Goal: Task Accomplishment & Management: Manage account settings

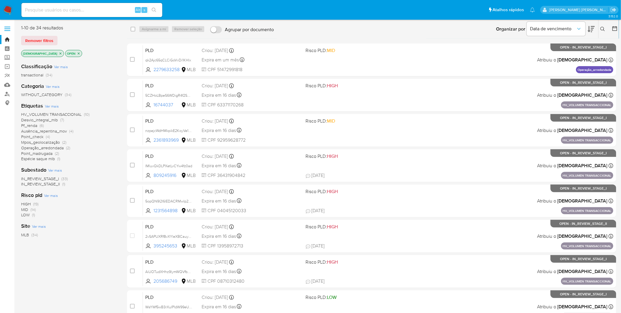
click at [246, 36] on div "Organizar por Data de vencimento Os resultados não podem ser classificados enqu…" at bounding box center [448, 29] width 342 height 18
click at [105, 63] on div "Classificação Ver mais transactional (34)" at bounding box center [69, 70] width 97 height 15
click at [104, 14] on div "Alt s" at bounding box center [91, 10] width 141 height 14
click at [104, 10] on input at bounding box center [91, 10] width 141 height 8
paste input "2mZz1lluXit7em4HNvMV7OPj"
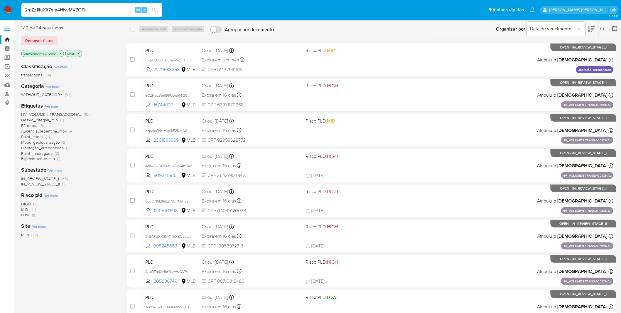
type input "2mZz1lluXit7em4HNvMV7OPj"
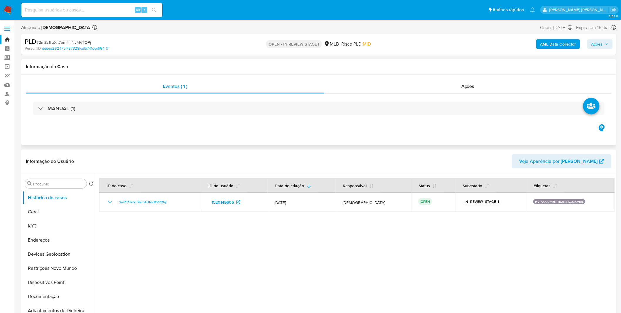
select select "10"
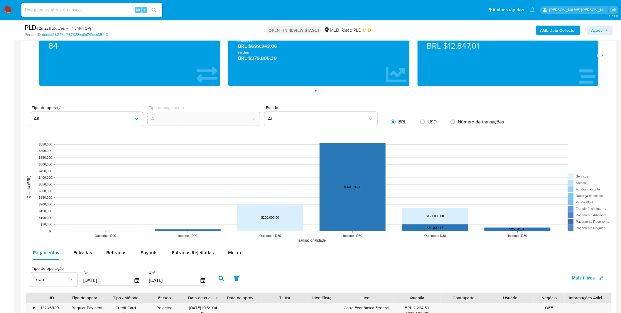
scroll to position [424, 0]
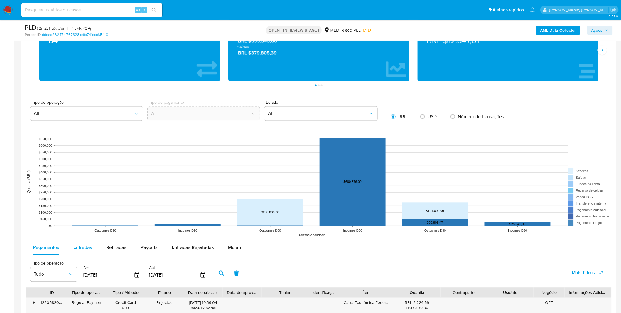
click at [95, 84] on button "Entradas" at bounding box center [82, 247] width 33 height 14
select select "10"
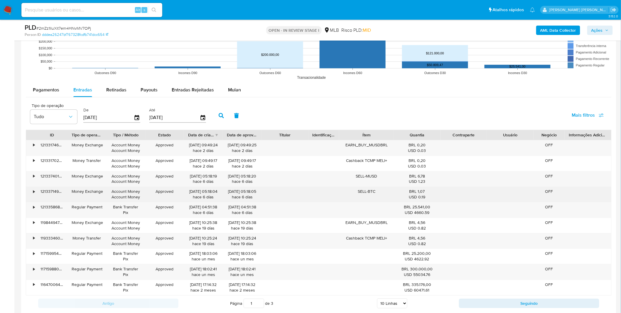
scroll to position [620, 0]
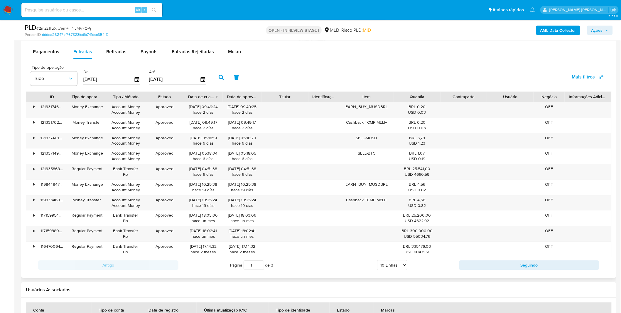
click at [246, 84] on select "5 Linhas 10 Linhas 20 Linhas 25 Linhas 50 Linhas 100 Linhas" at bounding box center [392, 265] width 30 height 10
click at [137, 80] on icon "button" at bounding box center [137, 79] width 10 height 10
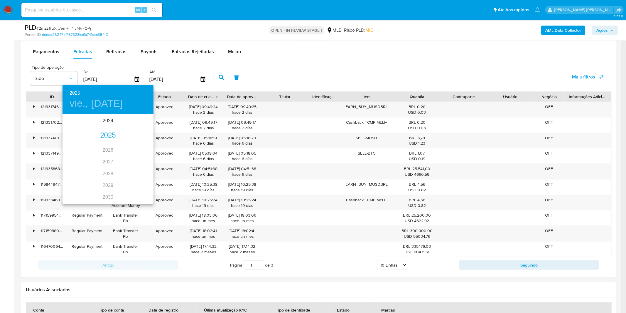
click at [110, 84] on div "2025" at bounding box center [108, 135] width 91 height 12
click at [106, 84] on div "may." at bounding box center [108, 148] width 30 height 22
click at [106, 84] on span "1" at bounding box center [108, 145] width 11 height 6
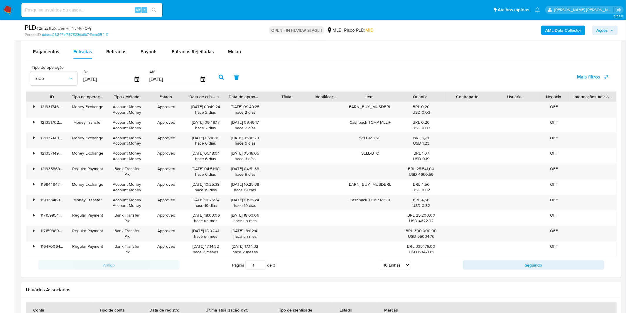
type input "01/05/2025"
click at [216, 81] on button "button" at bounding box center [221, 77] width 15 height 14
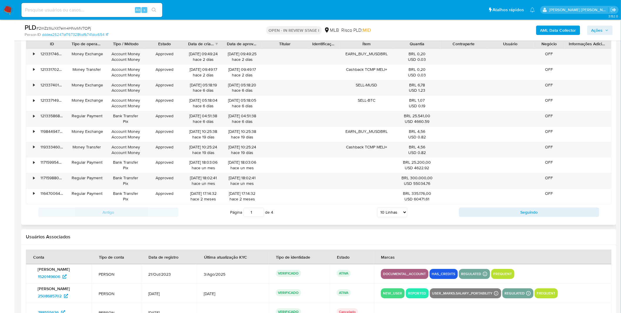
scroll to position [685, 0]
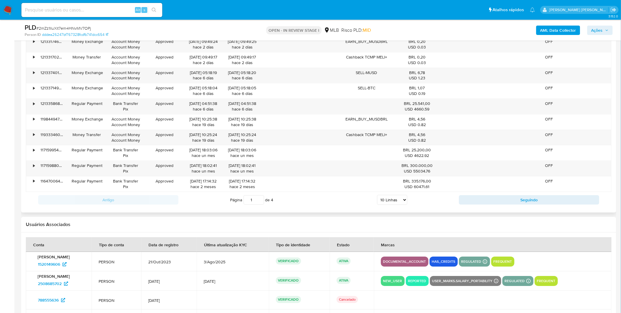
click at [246, 84] on select "5 Linhas 10 Linhas 20 Linhas 25 Linhas 50 Linhas 100 Linhas" at bounding box center [392, 200] width 30 height 10
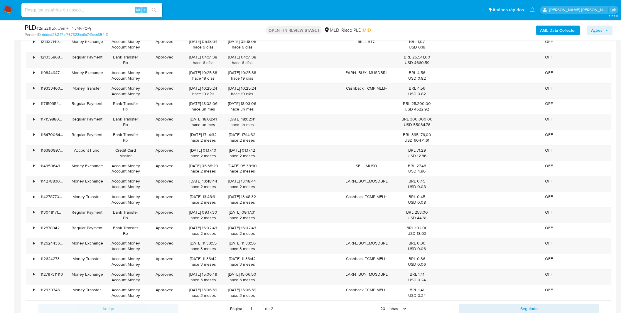
scroll to position [815, 0]
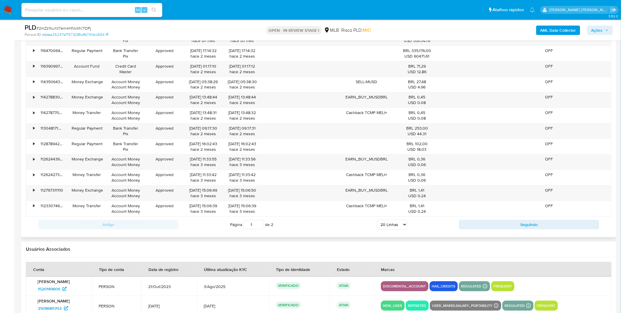
click at [246, 84] on select "5 Linhas 10 Linhas 20 Linhas 25 Linhas 50 Linhas 100 Linhas" at bounding box center [392, 224] width 30 height 10
select select "100"
click at [246, 84] on select "5 Linhas 10 Linhas 20 Linhas 25 Linhas 50 Linhas 100 Linhas" at bounding box center [392, 224] width 30 height 10
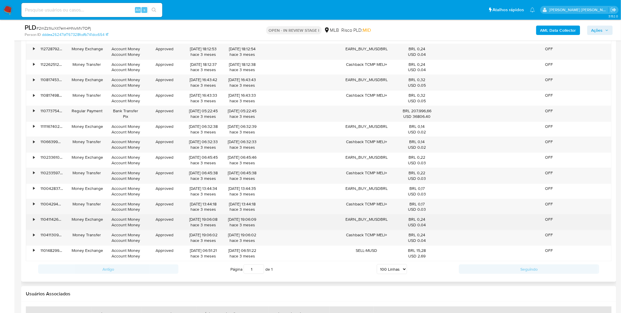
scroll to position [1011, 0]
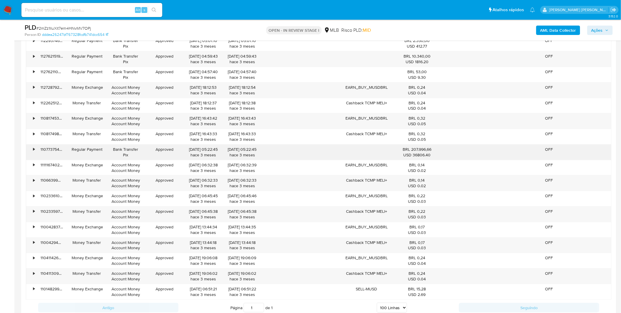
drag, startPoint x: 431, startPoint y: 160, endPoint x: 404, endPoint y: 149, distance: 29.5
click at [246, 84] on div "BRL 207.996,66 USD 36806.40" at bounding box center [417, 151] width 47 height 15
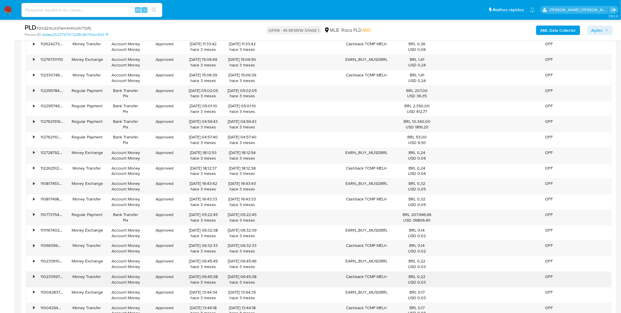
scroll to position [914, 0]
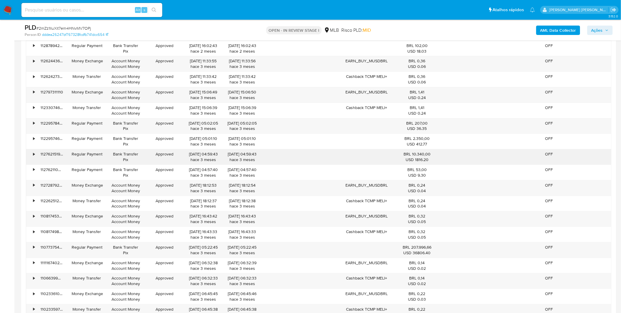
drag, startPoint x: 378, startPoint y: 153, endPoint x: 378, endPoint y: 165, distance: 11.7
click at [246, 84] on div "• 121331746245 Money Exchange Account Money Account Money Approved 11/08/2025 0…" at bounding box center [319, 102] width 586 height 589
click at [246, 84] on div at bounding box center [366, 156] width 54 height 15
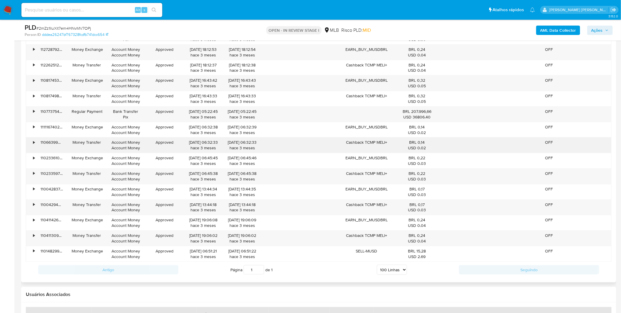
scroll to position [1044, 0]
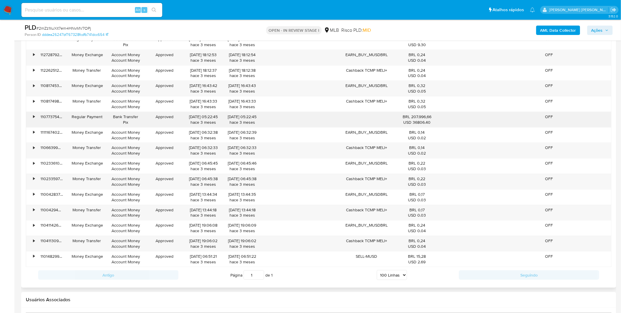
drag, startPoint x: 426, startPoint y: 124, endPoint x: 412, endPoint y: 117, distance: 15.9
click at [246, 84] on div "BRL 207.996,66 USD 36806.40" at bounding box center [417, 119] width 38 height 11
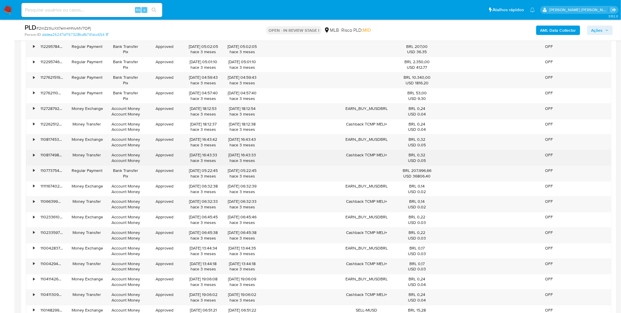
scroll to position [979, 0]
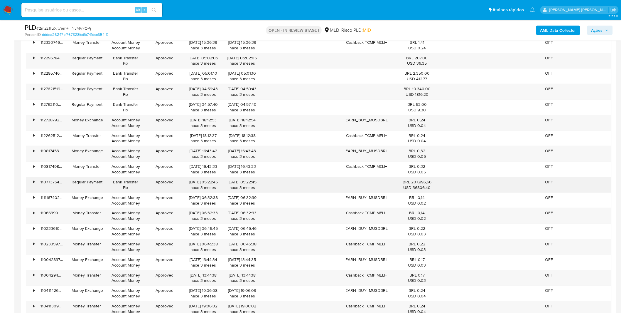
drag, startPoint x: 187, startPoint y: 152, endPoint x: 422, endPoint y: 186, distance: 237.7
click at [246, 84] on div "• 110773754943 Regular Payment Bank Transfer Pix Approved 11/05/2025 05:22:45 h…" at bounding box center [319, 184] width 586 height 15
click at [246, 84] on div "USD 36806.40" at bounding box center [417, 188] width 38 height 6
drag, startPoint x: 183, startPoint y: 185, endPoint x: 199, endPoint y: 184, distance: 15.6
click at [199, 84] on div "• 110773754943 Regular Payment Bank Transfer Pix Approved 11/05/2025 05:22:45 h…" at bounding box center [319, 184] width 586 height 15
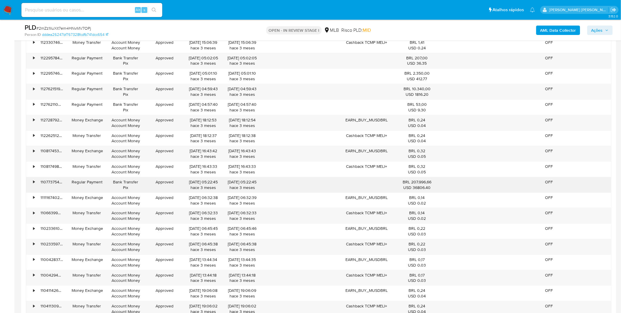
click at [199, 84] on div "11/05/2025 05:22:45 hace 3 meses" at bounding box center [203, 184] width 31 height 11
drag, startPoint x: 433, startPoint y: 185, endPoint x: 404, endPoint y: 180, distance: 29.0
click at [246, 84] on div "BRL 207.996,66 USD 36806.40" at bounding box center [417, 184] width 47 height 15
drag, startPoint x: 403, startPoint y: 180, endPoint x: 417, endPoint y: 183, distance: 15.0
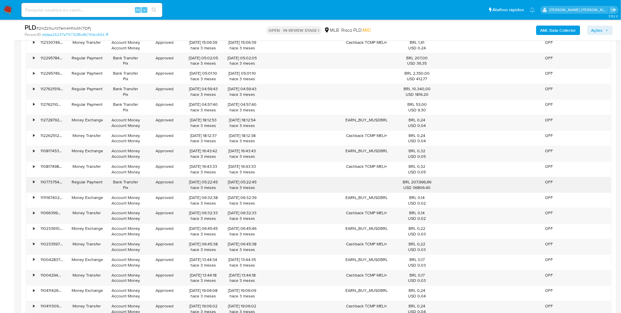
click at [246, 84] on div "BRL 207.996,66 USD 36806.40" at bounding box center [417, 184] width 38 height 11
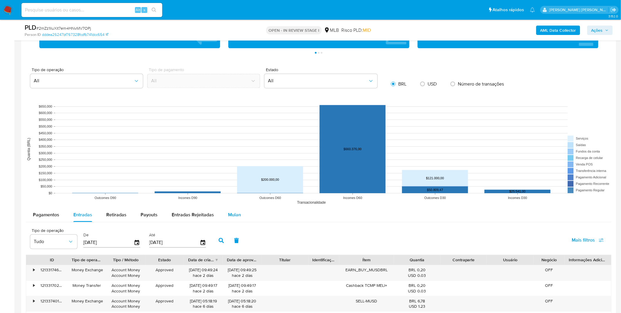
click at [236, 84] on span "Mulan" at bounding box center [234, 214] width 13 height 7
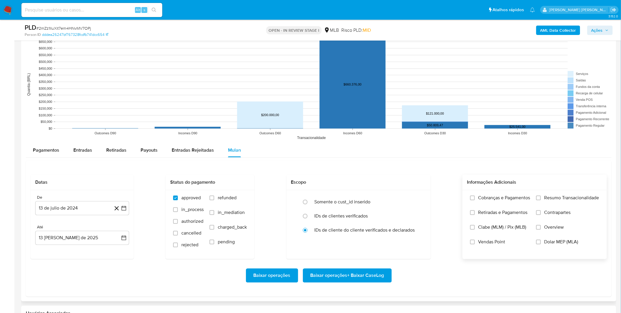
scroll to position [522, 0]
click at [246, 84] on span "Cobranças e Pagamentos" at bounding box center [505, 197] width 52 height 6
click at [246, 84] on input "Cobranças e Pagamentos" at bounding box center [472, 197] width 5 height 5
click at [246, 84] on label "Retiradas e Pagamentos" at bounding box center [500, 216] width 60 height 15
click at [246, 84] on input "Retiradas e Pagamentos" at bounding box center [472, 212] width 5 height 5
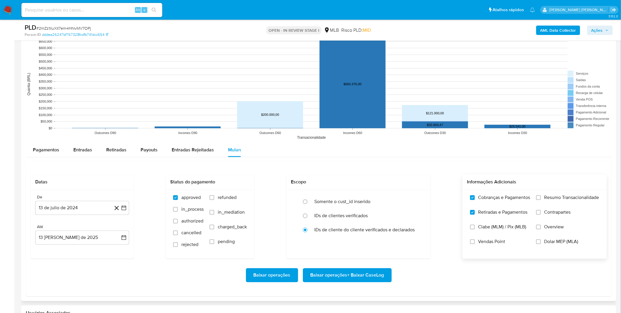
click at [246, 84] on span "Resumo Transacionalidade" at bounding box center [572, 197] width 55 height 6
click at [246, 84] on input "Resumo Transacionalidade" at bounding box center [538, 197] width 5 height 5
click at [246, 84] on label "Contrapartes" at bounding box center [567, 216] width 63 height 15
click at [246, 84] on input "Contrapartes" at bounding box center [538, 212] width 5 height 5
click at [55, 84] on button "13 de julio de 2024" at bounding box center [82, 208] width 94 height 14
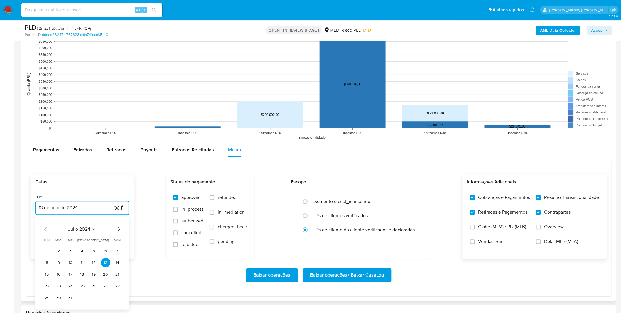
click at [70, 84] on span "julio 2024" at bounding box center [79, 229] width 22 height 6
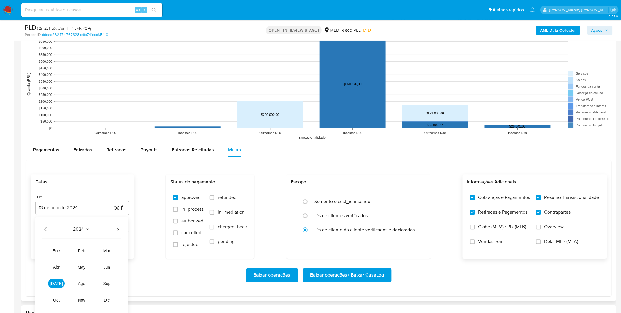
click at [115, 84] on icon "Año siguiente" at bounding box center [117, 228] width 7 height 7
click at [81, 84] on span "may" at bounding box center [82, 266] width 8 height 5
click at [85, 84] on button "1" at bounding box center [82, 250] width 9 height 9
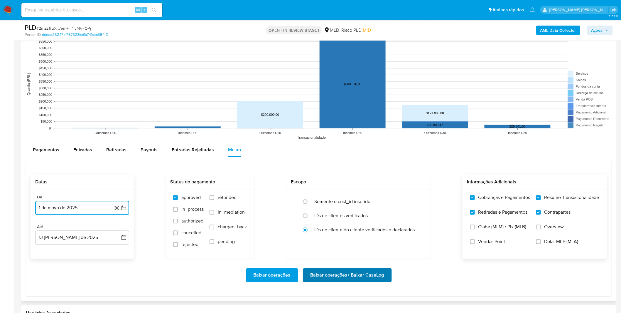
click at [246, 84] on button "Baixar operações + Baixar CaseLog" at bounding box center [347, 275] width 89 height 14
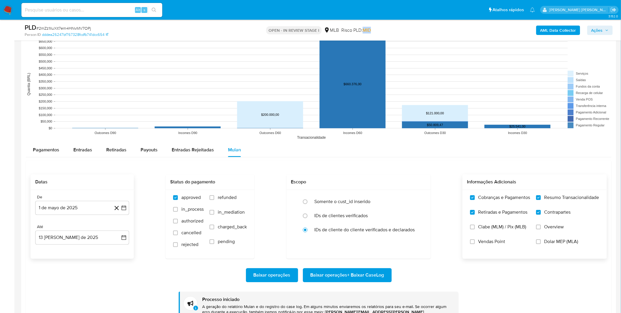
drag, startPoint x: 380, startPoint y: 28, endPoint x: 364, endPoint y: 29, distance: 16.5
click at [246, 29] on div "OPEN - IN REVIEW STAGE I MLB Risco PLD: MID" at bounding box center [319, 30] width 195 height 14
click at [246, 29] on span "MID" at bounding box center [367, 30] width 8 height 7
drag, startPoint x: 374, startPoint y: 30, endPoint x: 363, endPoint y: 30, distance: 10.9
click at [246, 30] on div "OPEN - IN REVIEW STAGE I MLB Risco PLD: MID" at bounding box center [319, 30] width 195 height 14
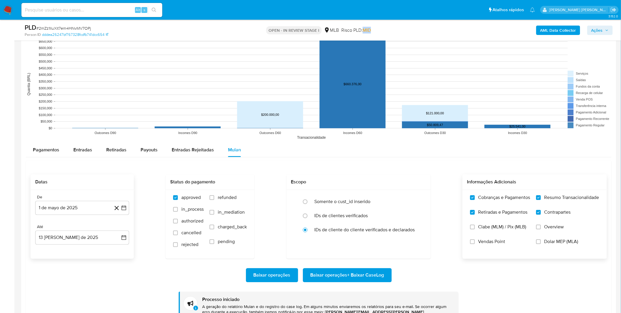
click at [246, 30] on span "MID" at bounding box center [367, 30] width 8 height 7
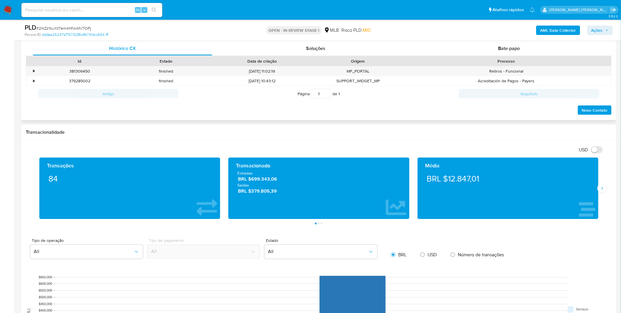
scroll to position [228, 0]
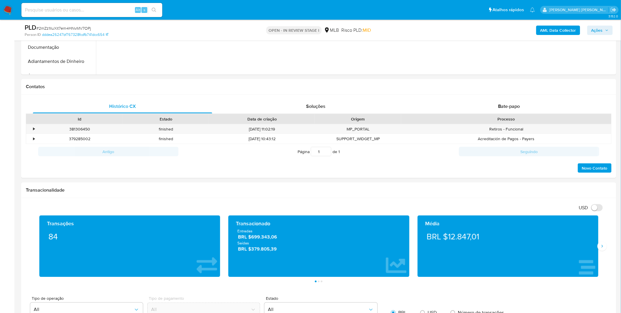
click at [9, 2] on nav "Pausado Ver notificaciones Alt s Atalhos rápidos Presiona las siguientes teclas…" at bounding box center [310, 10] width 621 height 20
click at [10, 6] on img at bounding box center [8, 10] width 10 height 10
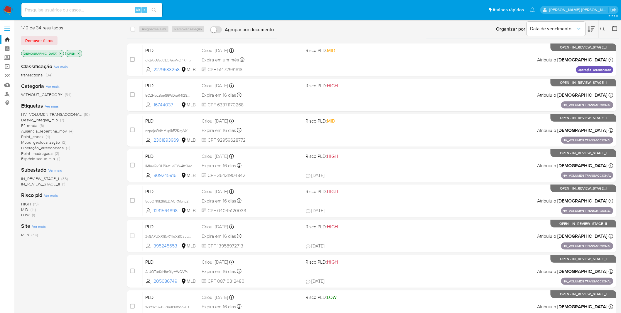
click at [68, 9] on input at bounding box center [91, 10] width 141 height 8
paste input "WsYWf5wB3rXuIPIdW99eUIAk"
type input "WsYWf5wB3rXuIPIdW99eUIAk"
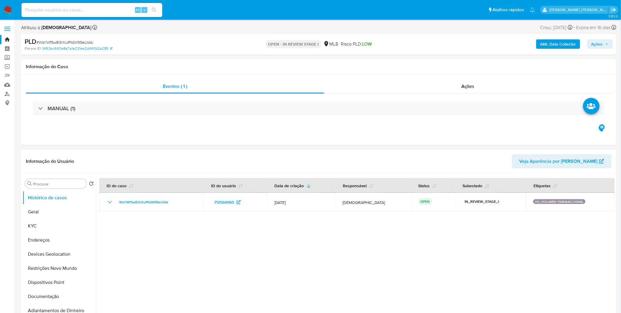
select select "10"
click at [40, 218] on button "Geral" at bounding box center [57, 212] width 69 height 14
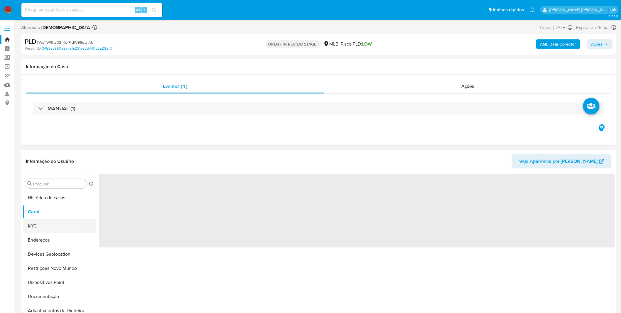
click at [40, 219] on button "KYC" at bounding box center [57, 226] width 69 height 14
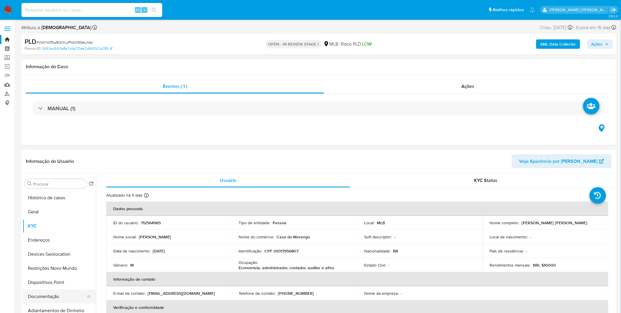
click at [66, 292] on button "Documentação" at bounding box center [57, 296] width 69 height 14
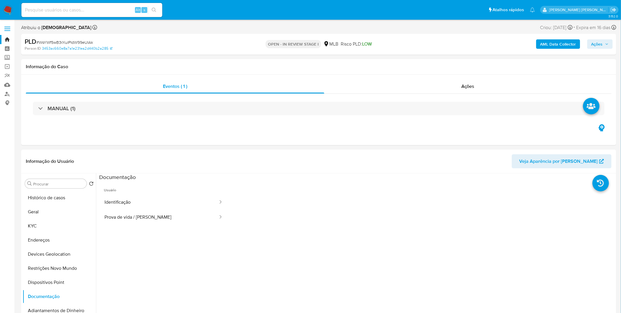
click at [93, 4] on div "Alt s" at bounding box center [91, 10] width 141 height 14
click at [92, 6] on input at bounding box center [91, 10] width 141 height 8
paste input "2mZz1lluXit7em4HNvMV7OPj"
type input "2mZz1lluXit7em4HNvMV7OPj"
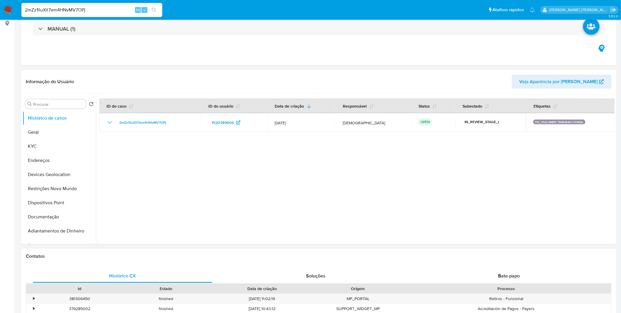
select select "10"
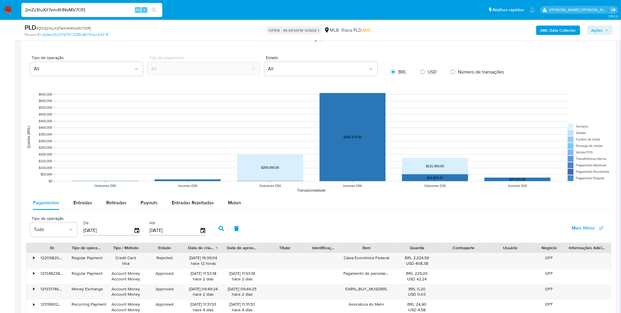
scroll to position [522, 0]
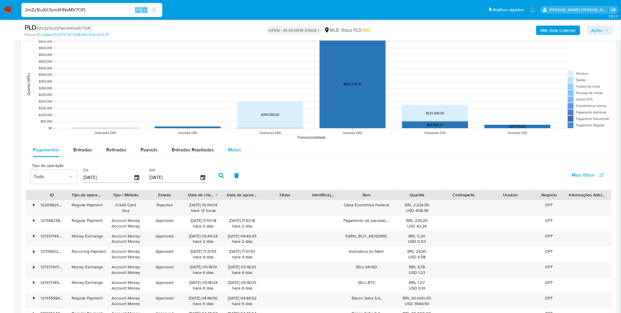
click at [236, 151] on span "Mulan" at bounding box center [234, 149] width 13 height 7
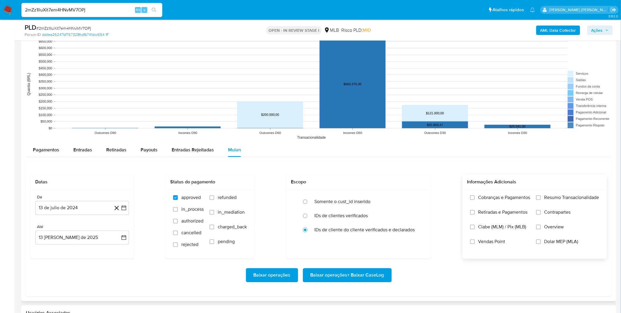
click at [516, 207] on label "Cobranças e Pagamentos" at bounding box center [500, 201] width 60 height 15
click at [475, 200] on input "Cobranças e Pagamentos" at bounding box center [472, 197] width 5 height 5
click at [515, 216] on label "Retiradas e Pagamentos" at bounding box center [500, 216] width 60 height 15
click at [475, 214] on input "Retiradas e Pagamentos" at bounding box center [472, 212] width 5 height 5
click at [554, 203] on label "Resumo Transacionalidade" at bounding box center [567, 201] width 63 height 15
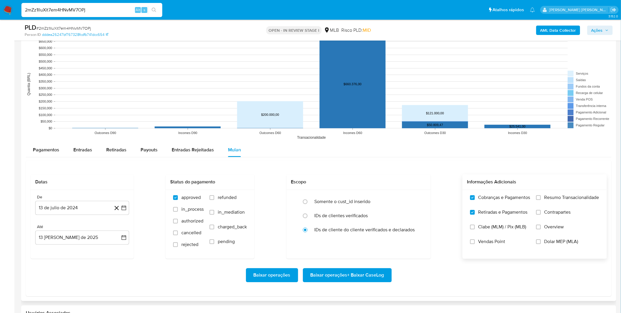
click at [541, 200] on input "Resumo Transacionalidade" at bounding box center [538, 197] width 5 height 5
click at [555, 210] on span "Contrapartes" at bounding box center [558, 212] width 26 height 6
click at [541, 210] on input "Contrapartes" at bounding box center [538, 212] width 5 height 5
click at [42, 206] on button "13 de julio de 2024" at bounding box center [82, 208] width 94 height 14
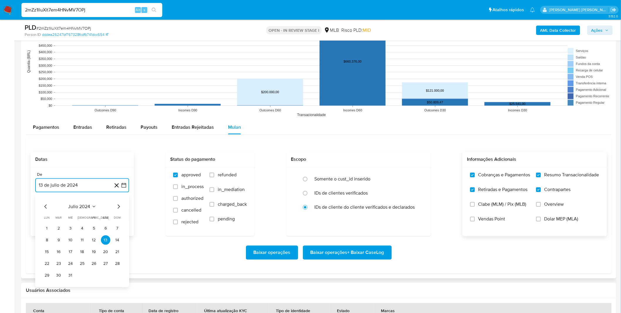
scroll to position [554, 0]
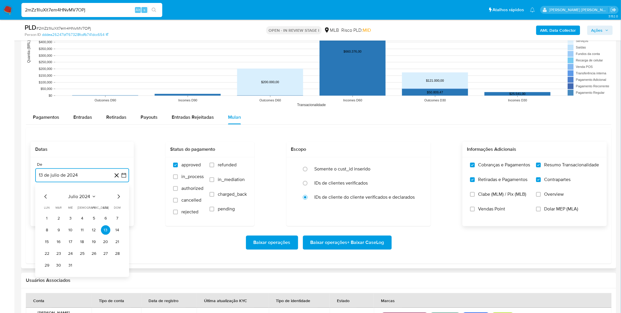
click at [77, 196] on span "julio 2024" at bounding box center [79, 196] width 22 height 6
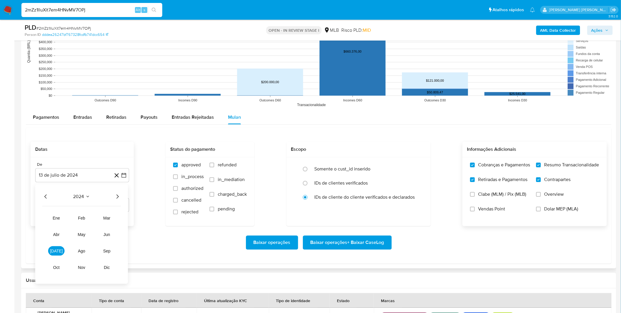
click at [116, 199] on icon "Año siguiente" at bounding box center [117, 196] width 7 height 7
click at [57, 233] on span "abr" at bounding box center [56, 234] width 6 height 5
click at [60, 220] on button "1" at bounding box center [58, 217] width 9 height 9
click at [130, 223] on div "De 1 de abril de 2025 1-04-2025 Até 13 de agosto de 2025 13-08-2025" at bounding box center [82, 191] width 103 height 69
click at [331, 242] on span "Baixar operações + Baixar CaseLog" at bounding box center [348, 242] width 74 height 13
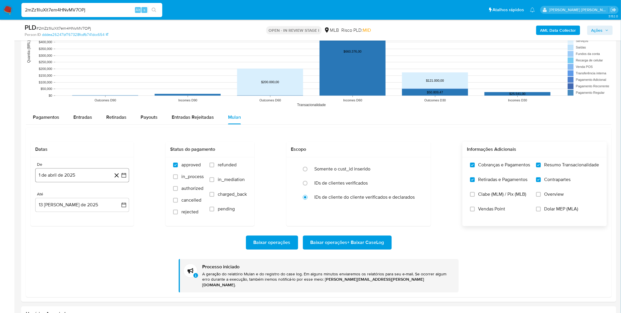
click at [60, 174] on button "1 de abril de 2025" at bounding box center [82, 175] width 94 height 14
click at [49, 197] on div "abril 2025" at bounding box center [82, 196] width 80 height 7
click at [48, 197] on icon "Mes anterior" at bounding box center [45, 196] width 7 height 7
click at [102, 221] on button "1" at bounding box center [105, 217] width 9 height 9
click at [339, 246] on span "Baixar operações + Baixar CaseLog" at bounding box center [348, 242] width 74 height 13
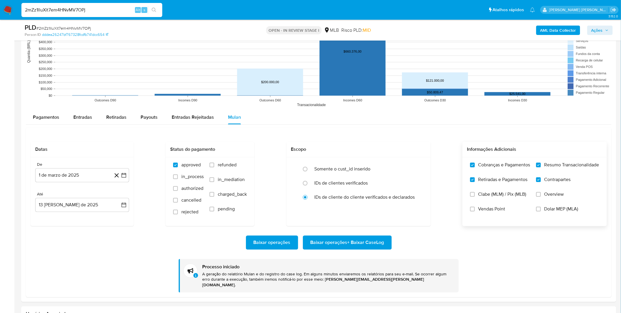
click at [11, 7] on img at bounding box center [8, 10] width 10 height 10
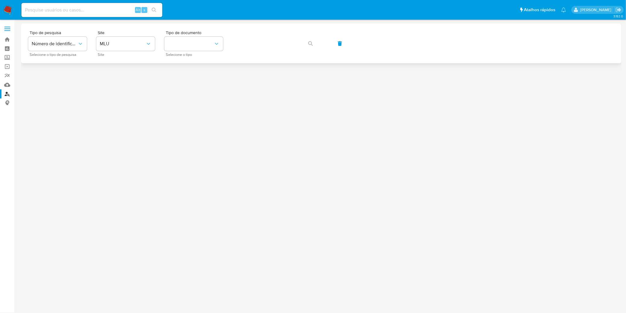
click at [89, 43] on div "Tipo de pesquisa Número de identificação Selecione o tipo de pesquisa Site MLU …" at bounding box center [321, 44] width 586 height 26
click at [113, 43] on span "MLU" at bounding box center [123, 44] width 46 height 6
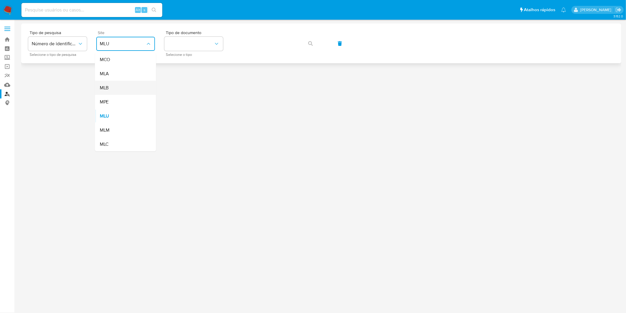
drag, startPoint x: 135, startPoint y: 92, endPoint x: 131, endPoint y: 89, distance: 5.1
click at [131, 89] on div "MLB" at bounding box center [124, 88] width 48 height 14
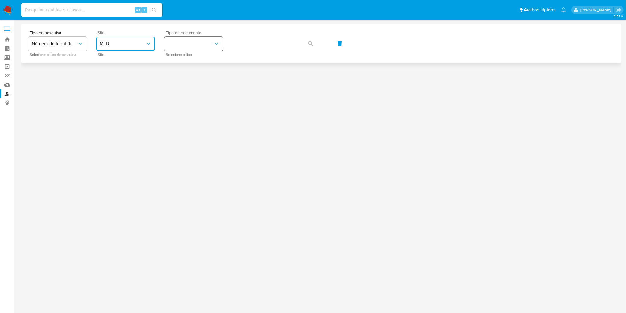
click at [185, 37] on button "identificationType" at bounding box center [193, 44] width 59 height 14
click at [193, 77] on div "CPF CPF" at bounding box center [192, 83] width 48 height 20
click at [312, 43] on icon "button" at bounding box center [310, 43] width 5 height 5
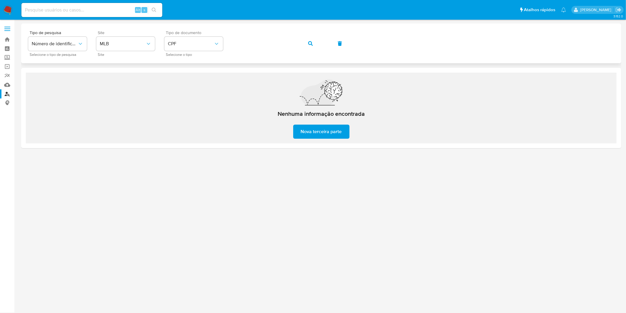
click at [307, 40] on button "button" at bounding box center [311, 43] width 20 height 14
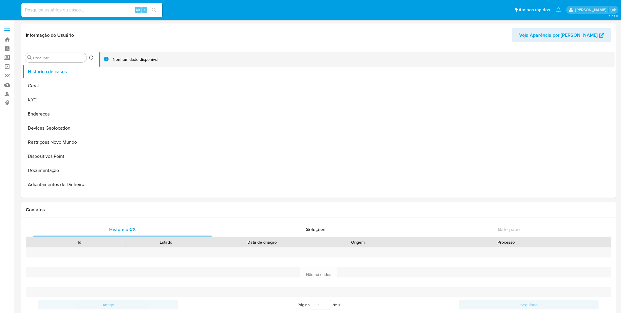
select select "10"
click at [58, 99] on button "KYC" at bounding box center [57, 100] width 69 height 14
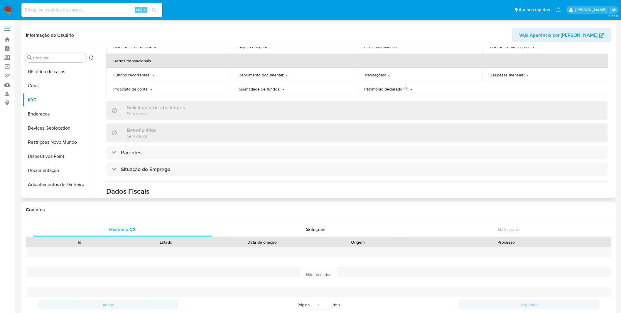
scroll to position [252, 0]
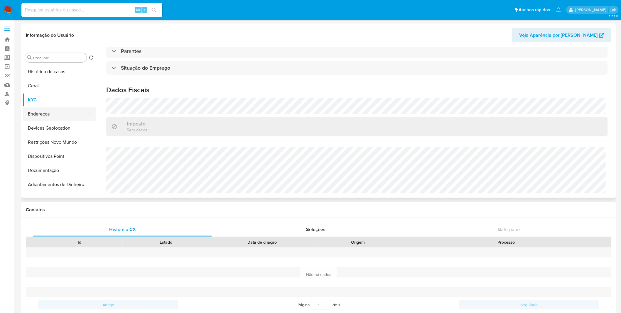
click at [56, 116] on button "Endereços" at bounding box center [57, 114] width 69 height 14
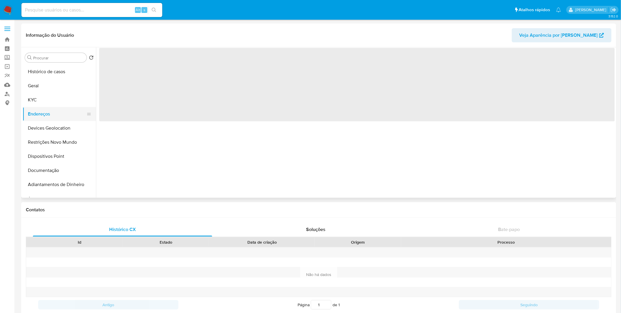
scroll to position [0, 0]
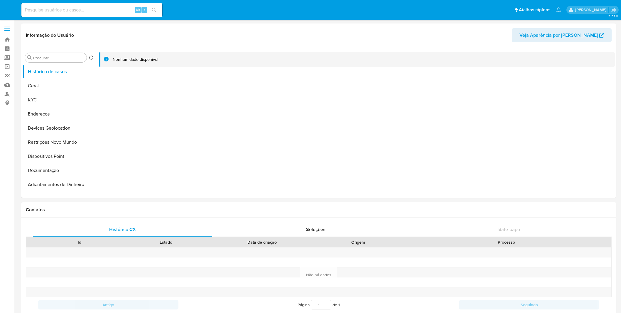
select select "10"
click at [73, 99] on button "KYC" at bounding box center [57, 100] width 69 height 14
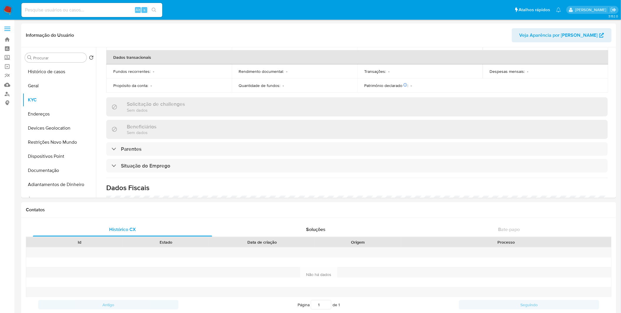
scroll to position [252, 0]
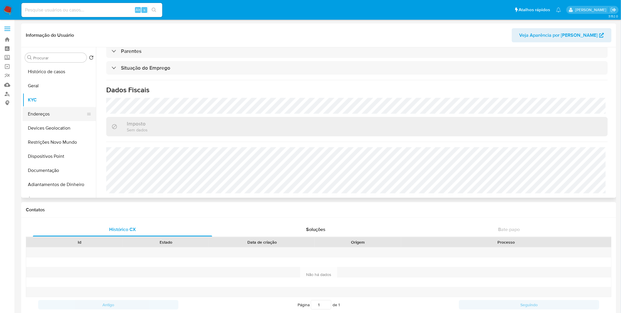
click at [62, 110] on button "Endereços" at bounding box center [57, 114] width 69 height 14
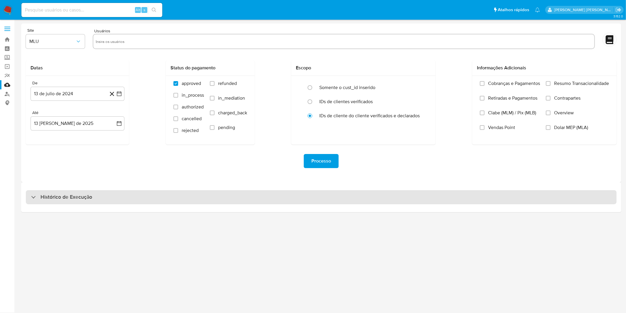
click at [53, 203] on div "Histórico de Execução" at bounding box center [321, 197] width 591 height 14
select select "10"
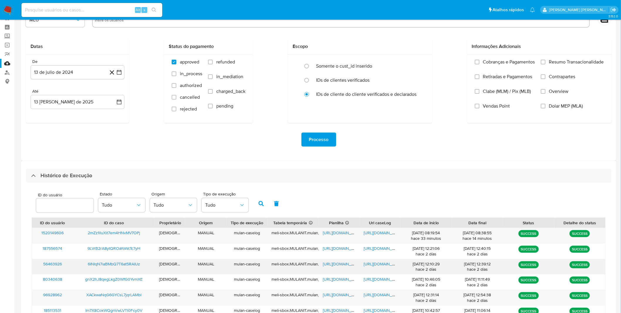
scroll to position [65, 0]
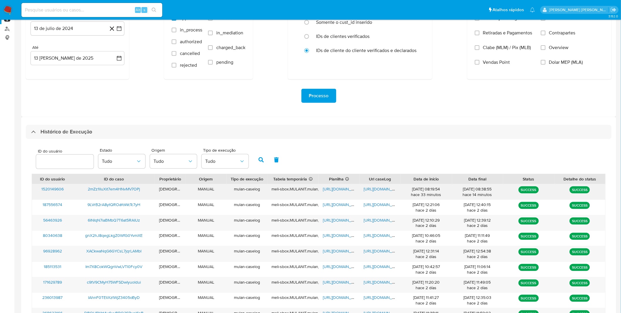
click at [368, 190] on span "[URL][DOMAIN_NAME]" at bounding box center [384, 189] width 41 height 6
click at [325, 187] on span "[URL][DOMAIN_NAME]" at bounding box center [343, 189] width 41 height 6
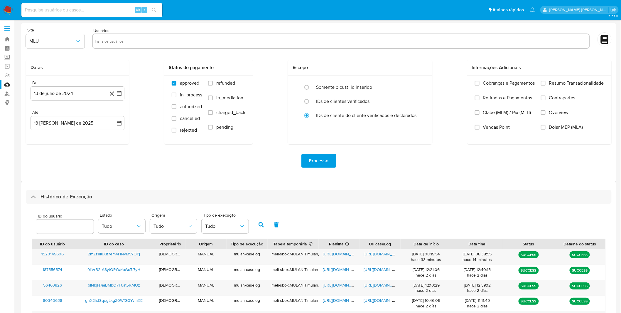
scroll to position [0, 0]
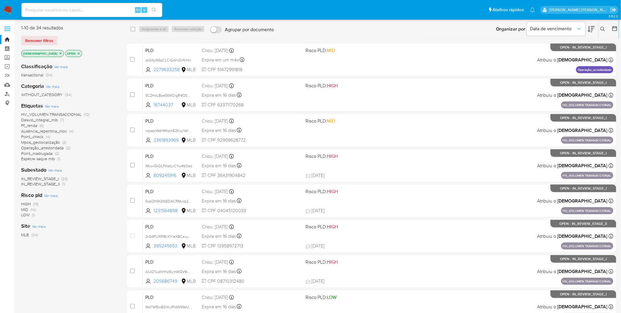
click at [98, 7] on input at bounding box center [91, 10] width 141 height 8
paste input "nzpejcWdHMkpikE2KoyVe1rW"
type input "nzpejcWdHMkpikE2KoyVe1rW"
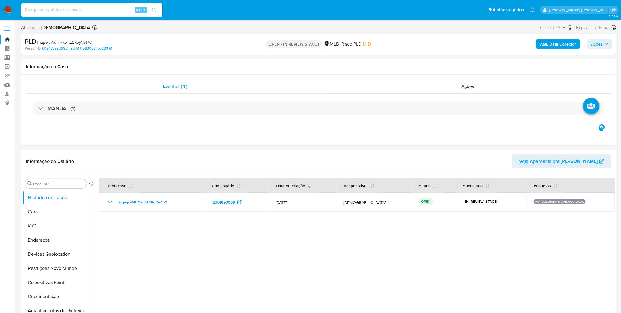
select select "10"
click at [63, 10] on input at bounding box center [91, 10] width 141 height 8
paste input "nzpejcWdHMkpikE2KoyVe1rW"
type input "nzpejcWdHMkpikE2KoyVe1rW"
click at [60, 219] on button "KYC" at bounding box center [57, 226] width 69 height 14
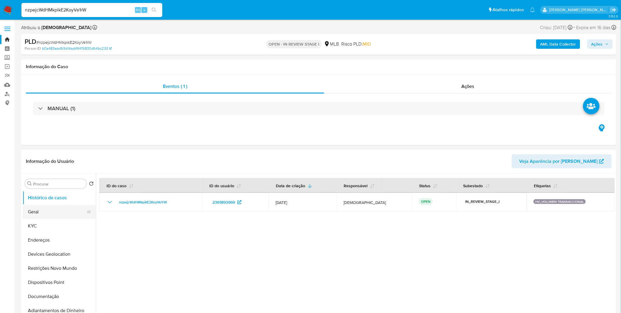
click at [59, 213] on button "Geral" at bounding box center [57, 212] width 69 height 14
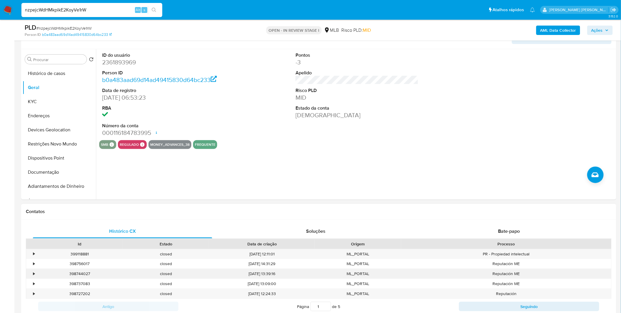
scroll to position [130, 0]
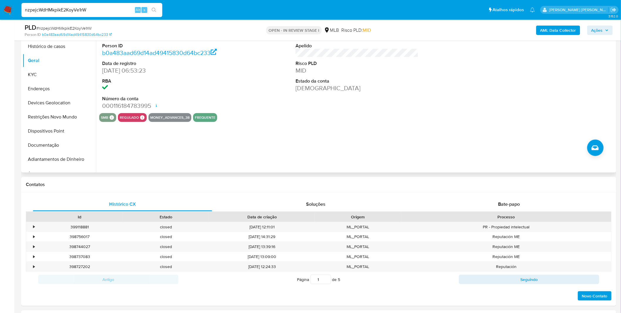
click at [169, 155] on div "ID do usuário 2361893969 Person ID b0a483aad69d14ad49415830d64bc233 Data de reg…" at bounding box center [355, 97] width 519 height 150
click at [156, 146] on div "ID do usuário 2361893969 Person ID b0a483aad69d14ad49415830d64bc233 Data de reg…" at bounding box center [355, 97] width 519 height 150
click at [33, 69] on button "KYC" at bounding box center [57, 75] width 69 height 14
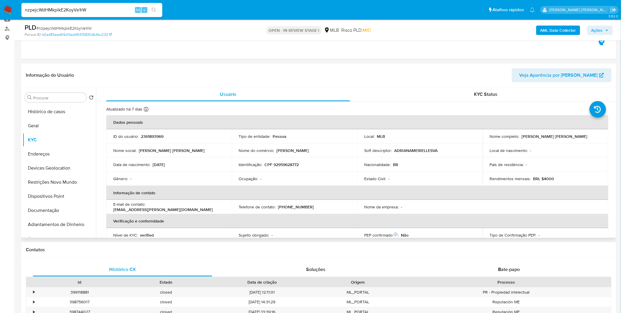
scroll to position [33, 0]
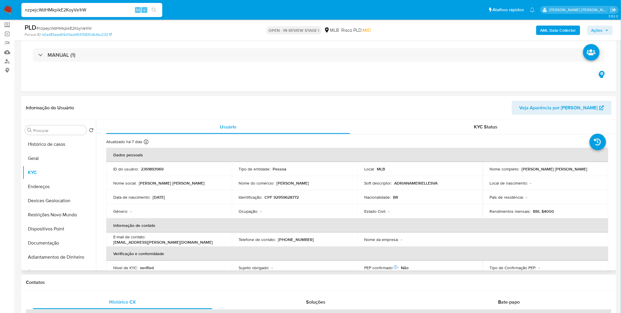
click at [283, 197] on p "CPF 92959628772" at bounding box center [282, 196] width 34 height 5
copy p "92959628772"
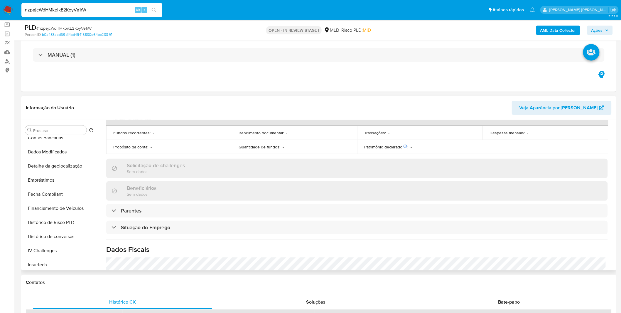
scroll to position [248, 0]
click at [49, 195] on button "Items" at bounding box center [57, 192] width 69 height 14
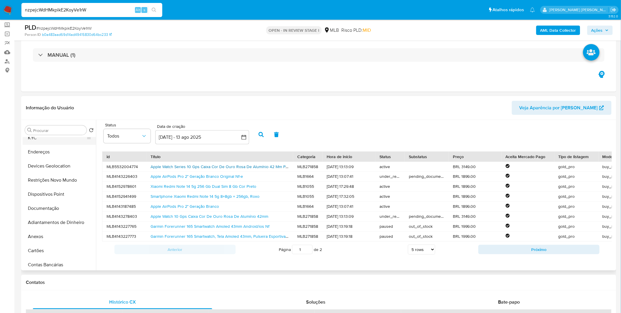
scroll to position [0, 0]
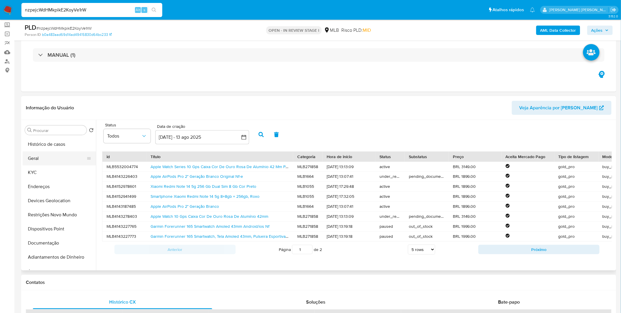
click at [69, 159] on button "Geral" at bounding box center [57, 158] width 69 height 14
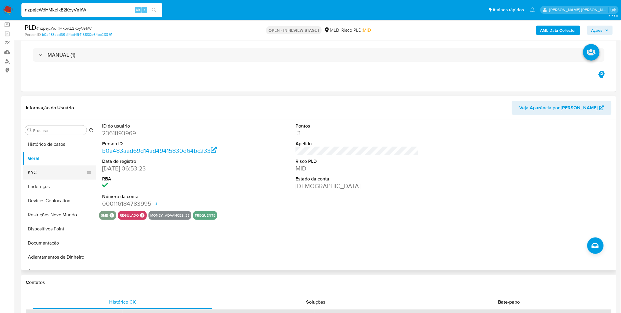
click at [56, 170] on button "KYC" at bounding box center [57, 172] width 69 height 14
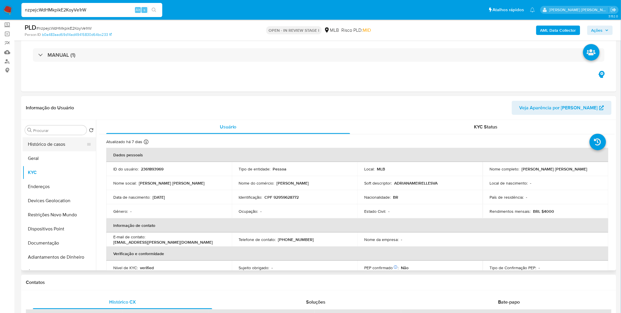
click at [62, 144] on button "Histórico de casos" at bounding box center [57, 144] width 69 height 14
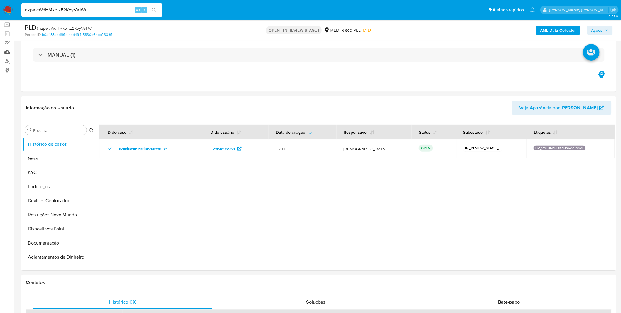
click at [6, 53] on link "Mulan" at bounding box center [35, 52] width 70 height 9
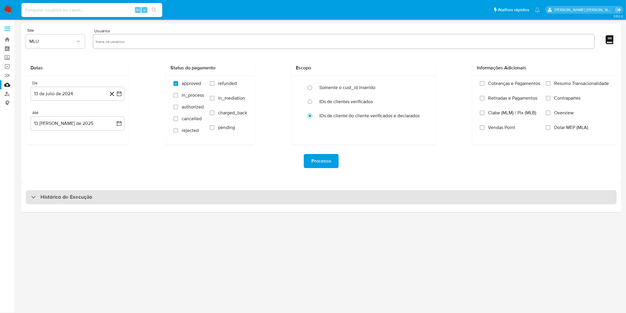
click at [66, 202] on div "Histórico de Execução" at bounding box center [321, 197] width 591 height 14
select select "10"
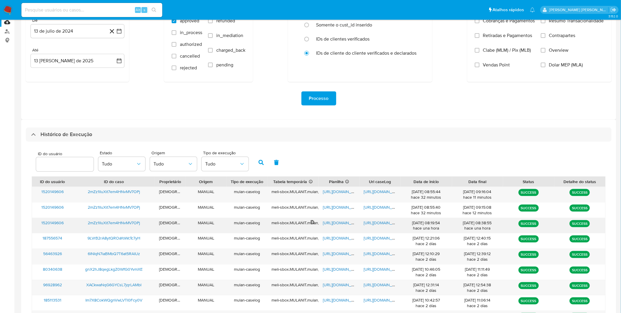
scroll to position [65, 0]
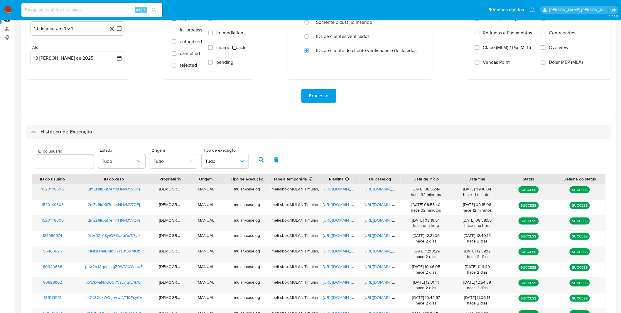
click at [368, 190] on span "[URL][DOMAIN_NAME]" at bounding box center [384, 189] width 41 height 6
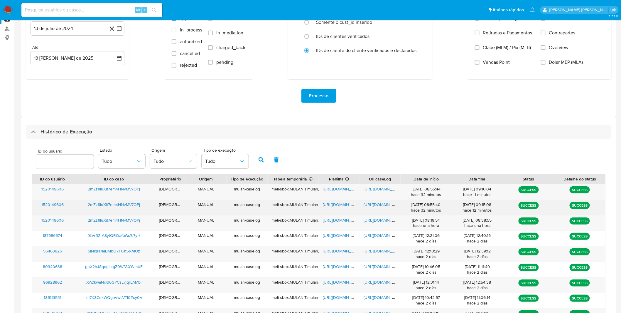
click at [370, 203] on span "[URL][DOMAIN_NAME]" at bounding box center [384, 204] width 41 height 6
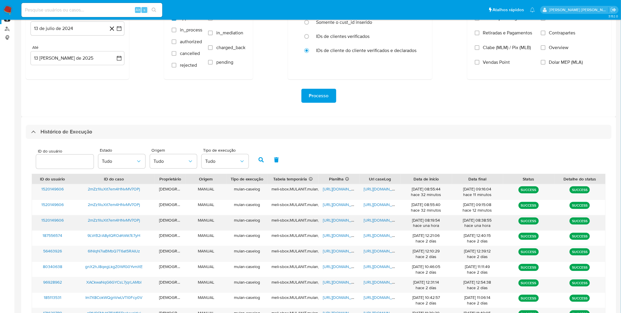
click at [339, 219] on span "[URL][DOMAIN_NAME]" at bounding box center [343, 220] width 41 height 6
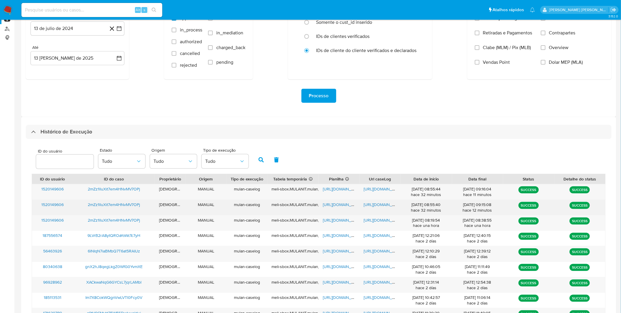
click at [339, 204] on span "[URL][DOMAIN_NAME]" at bounding box center [343, 204] width 41 height 6
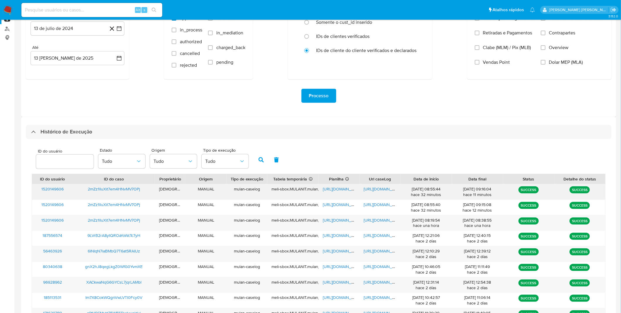
click at [337, 189] on span "[URL][DOMAIN_NAME]" at bounding box center [343, 189] width 41 height 6
click at [14, 8] on nav "Pausado Ver notificaciones Alt s Atalhos rápidos Presiona las siguientes teclas…" at bounding box center [310, 10] width 621 height 20
click at [13, 8] on nav "Pausado Ver notificaciones Alt s Atalhos rápidos Presiona las siguientes teclas…" at bounding box center [310, 10] width 621 height 20
click at [9, 10] on img at bounding box center [8, 10] width 10 height 10
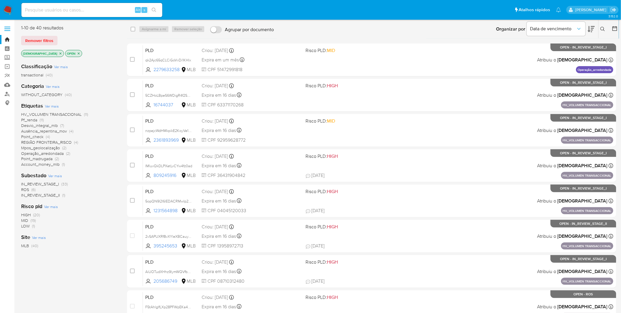
click at [112, 10] on input at bounding box center [91, 10] width 141 height 8
paste input "2mZz1lluXit7em4HNvMV7OPj"
type input "2mZz1lluXit7em4HNvMV7OPj"
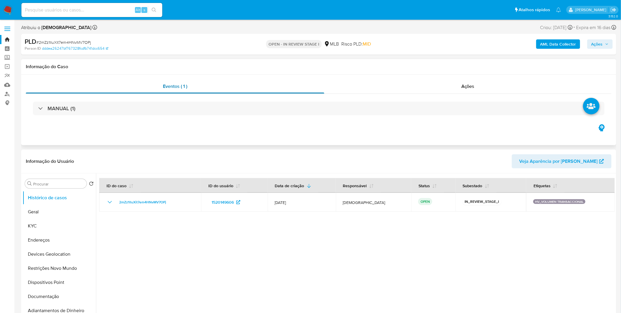
select select "10"
click at [65, 223] on button "KYC" at bounding box center [57, 226] width 69 height 14
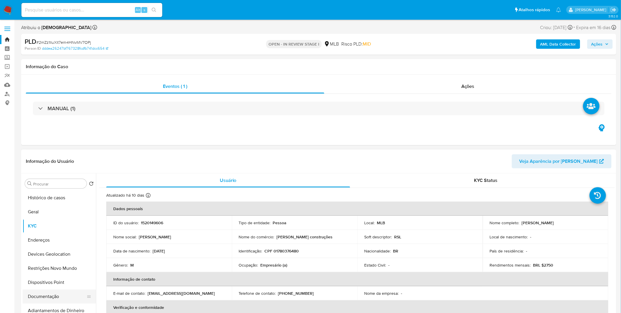
click at [59, 291] on button "Documentação" at bounding box center [57, 296] width 69 height 14
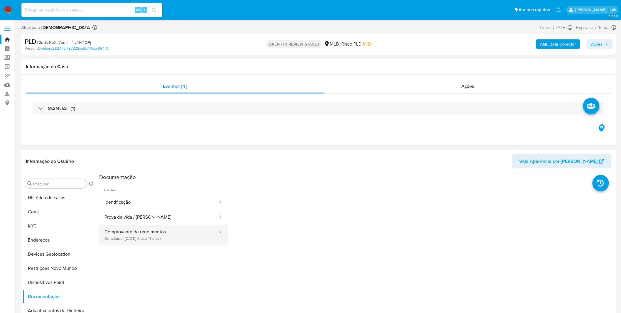
click at [155, 234] on button "Comprovante de rendimentos Concluído: 02/08/2025 (hace 11 días)" at bounding box center [159, 235] width 120 height 20
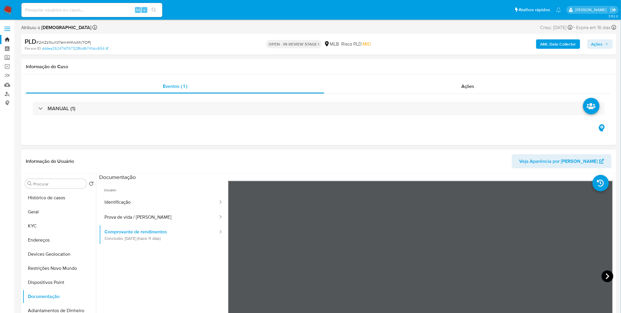
click at [604, 276] on icon at bounding box center [608, 276] width 12 height 12
click at [150, 286] on ul "Usuário Identificação Prova de vida / Selfie Comprovante de rendimentos Concluí…" at bounding box center [163, 265] width 129 height 169
click at [57, 219] on button "KYC" at bounding box center [57, 226] width 69 height 14
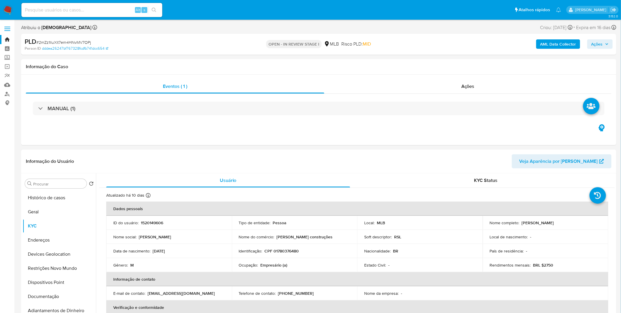
click at [5, 11] on img at bounding box center [8, 10] width 10 height 10
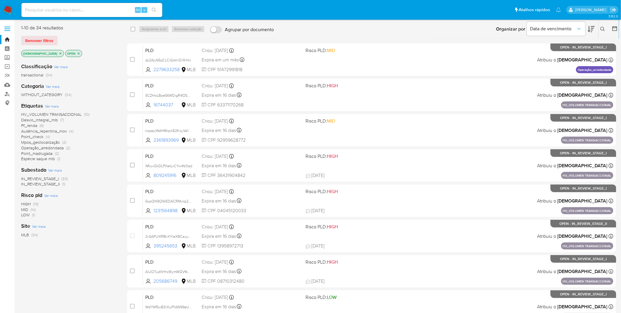
click at [59, 53] on icon "close-filter" at bounding box center [61, 54] width 4 height 4
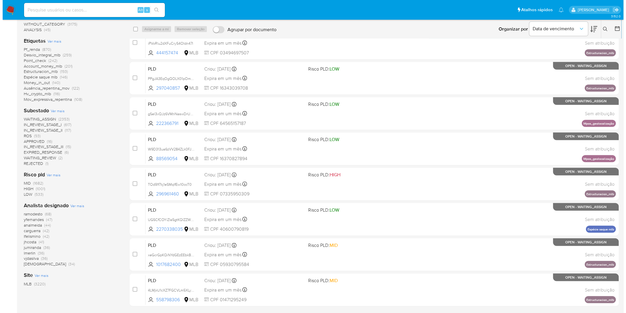
scroll to position [105, 0]
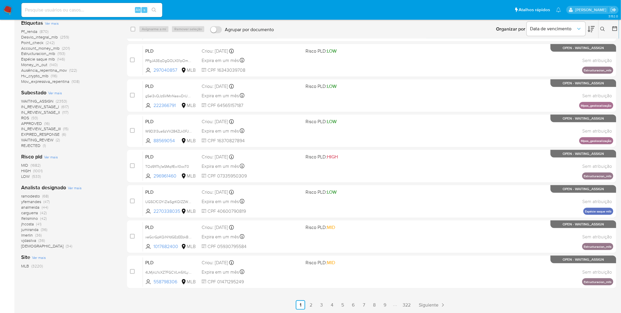
click at [77, 187] on span "Ver mais" at bounding box center [75, 187] width 14 height 5
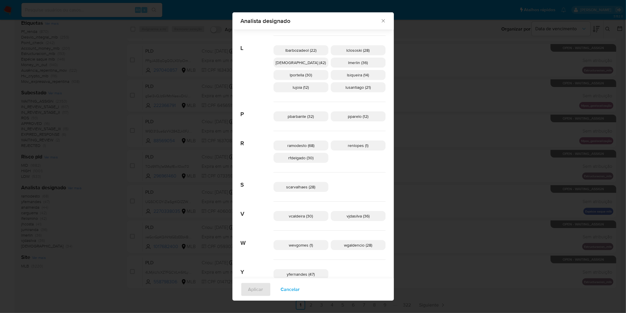
scroll to position [218, 0]
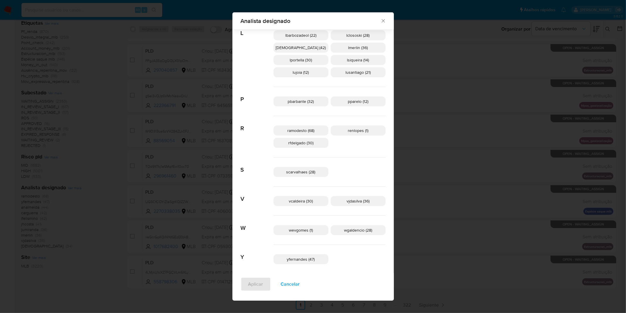
click at [300, 279] on span "Cancelar" at bounding box center [290, 283] width 19 height 13
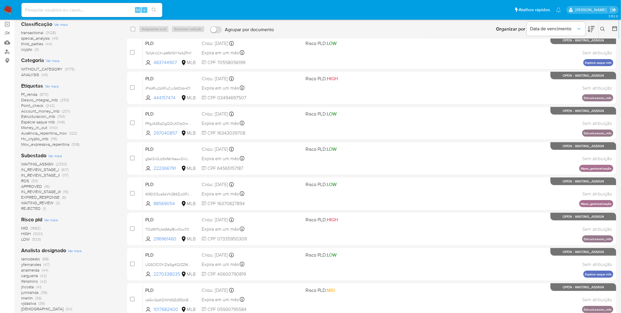
scroll to position [0, 0]
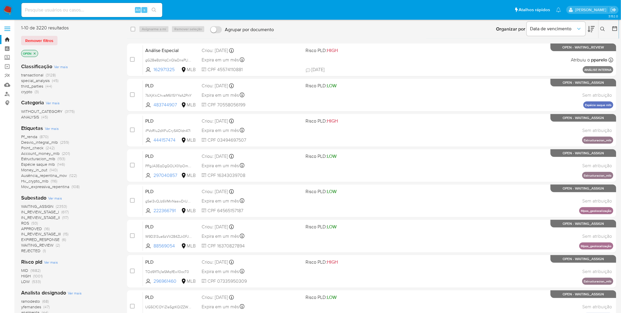
click at [10, 7] on img at bounding box center [8, 10] width 10 height 10
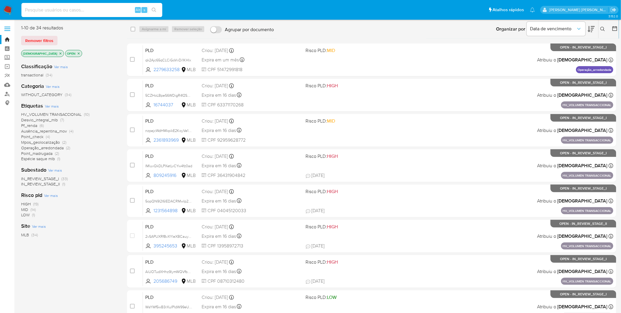
click at [91, 6] on input at bounding box center [91, 10] width 141 height 8
paste input "4U4xmsUAQXRxu9WrnvNmw1Tv"
type input "4U4xmsUAQXRxu9WrnvNmw1Tv"
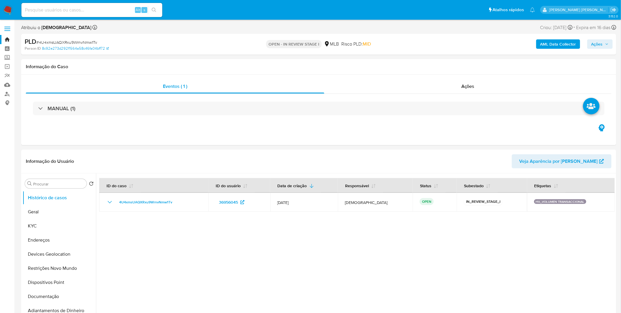
select select "10"
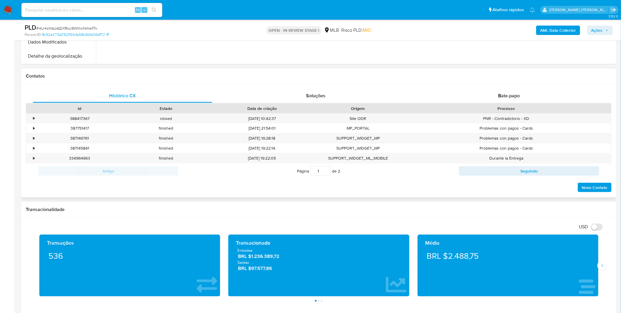
scroll to position [196, 0]
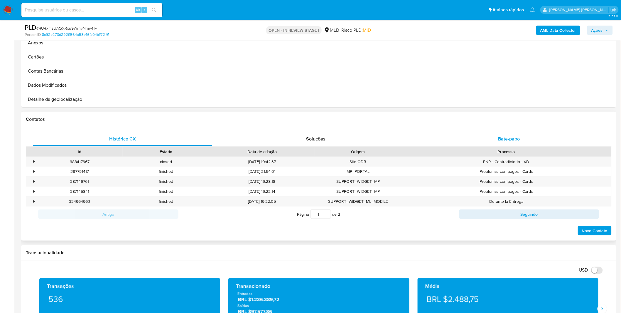
click at [487, 136] on div "Bate-papo" at bounding box center [509, 139] width 179 height 14
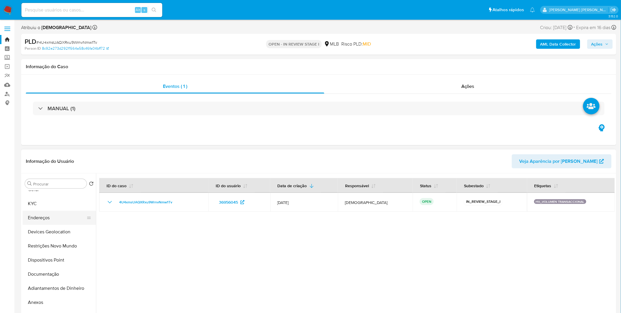
scroll to position [0, 0]
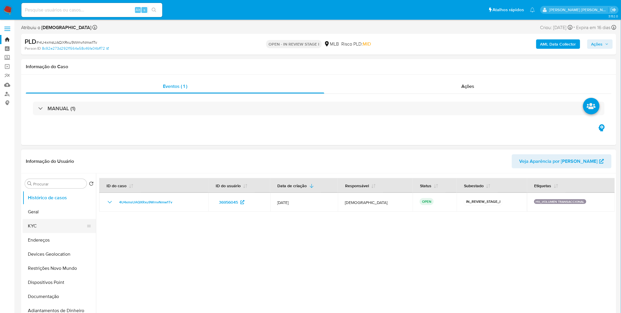
click at [55, 229] on button "KYC" at bounding box center [57, 226] width 69 height 14
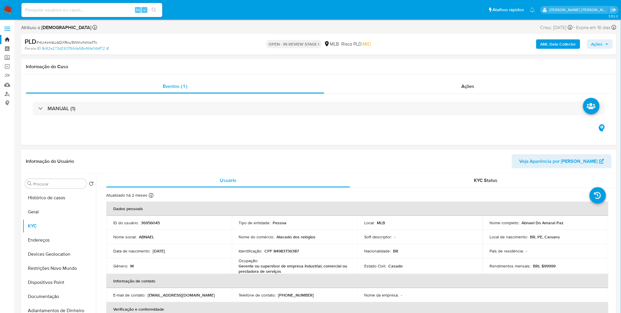
click at [285, 270] on p "Gerente ou supervisor de empresa industrial, comercial ou prestadora de serviços" at bounding box center [293, 268] width 109 height 11
click at [550, 265] on p "BRL $99999" at bounding box center [545, 265] width 23 height 5
click at [503, 251] on p "País de residência :" at bounding box center [507, 250] width 34 height 5
click at [66, 272] on button "Restrições Novo Mundo" at bounding box center [57, 268] width 69 height 14
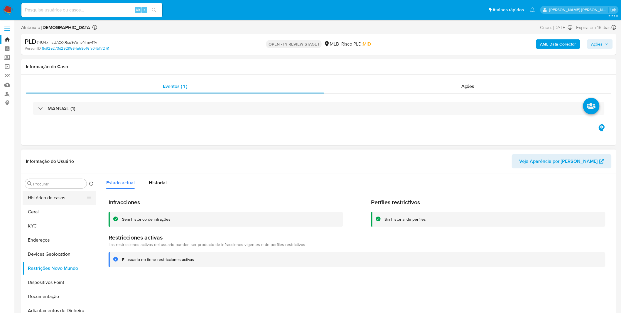
click at [70, 202] on button "Histórico de casos" at bounding box center [57, 198] width 69 height 14
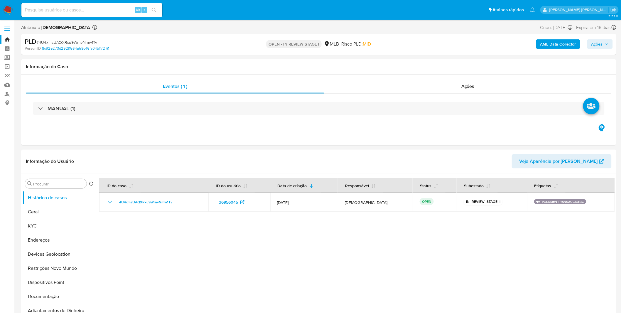
click at [81, 11] on input at bounding box center [91, 10] width 141 height 8
paste input "AiUOTudXHhz9lymWQVfbnNWX"
type input "AiUOTudXHhz9lymWQVfbnNWX"
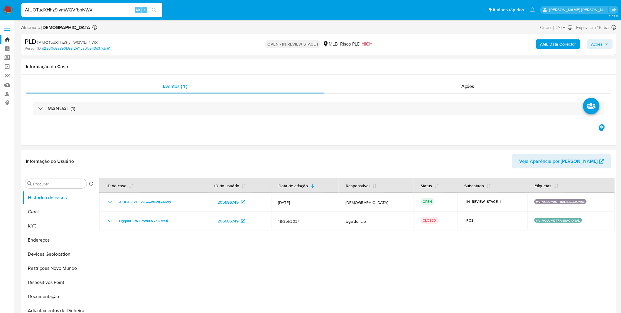
select select "10"
click at [72, 292] on button "Documentação" at bounding box center [57, 296] width 69 height 14
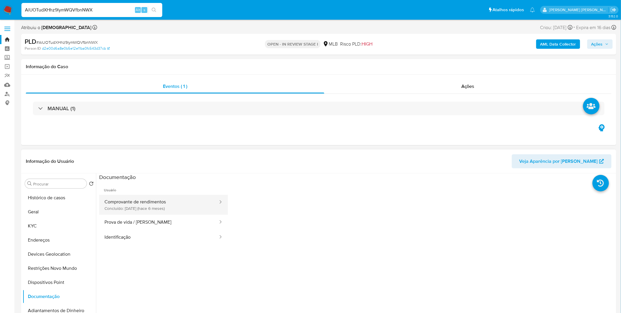
click at [145, 210] on button "Comprovante de rendimentos Concluído: 09/02/2025 (hace 6 meses)" at bounding box center [159, 205] width 120 height 20
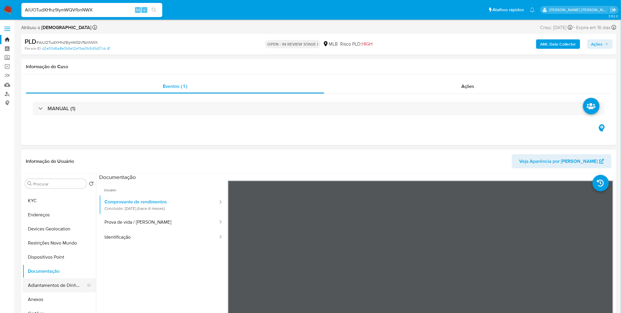
scroll to position [20, 0]
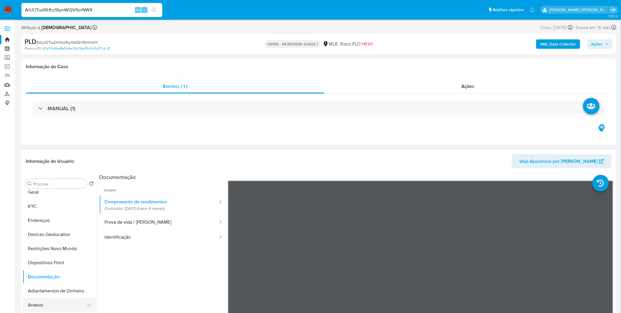
click at [49, 305] on button "Anexos" at bounding box center [57, 305] width 69 height 14
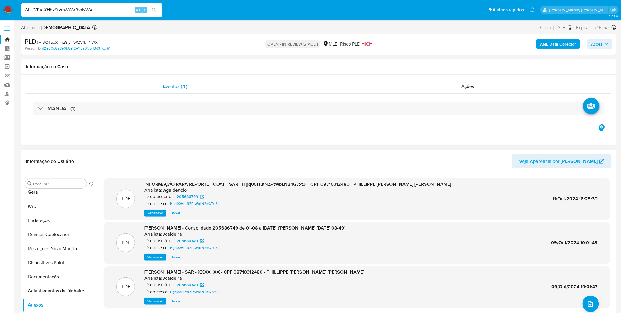
click at [160, 212] on span "Ver anexo" at bounding box center [155, 213] width 16 height 6
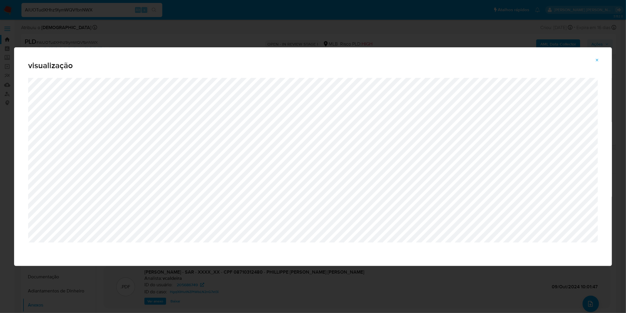
click at [384, 48] on div "visualização" at bounding box center [313, 62] width 598 height 31
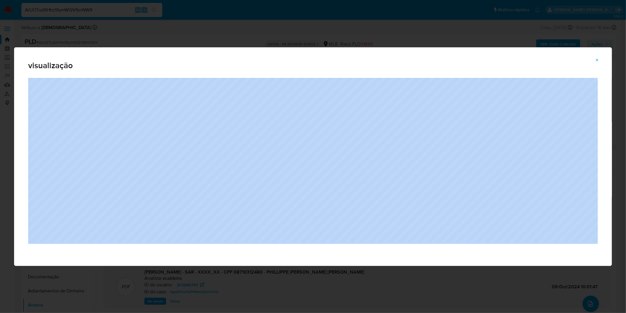
click at [384, 48] on div "visualização" at bounding box center [313, 62] width 598 height 31
click at [387, 36] on div "visualização" at bounding box center [313, 156] width 626 height 313
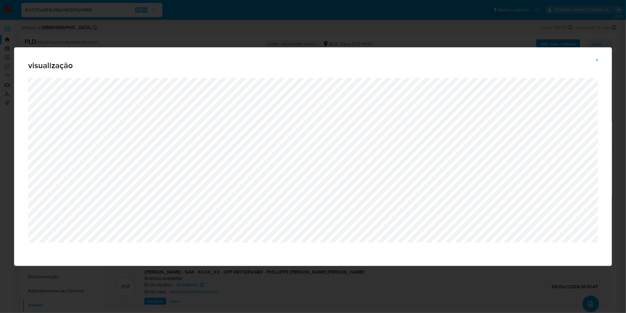
click at [182, 32] on div "visualização" at bounding box center [313, 156] width 626 height 313
click at [598, 63] on span "Attachment preview" at bounding box center [597, 60] width 5 height 8
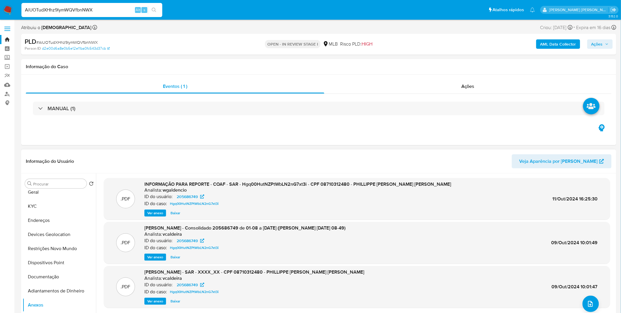
click at [11, 6] on img at bounding box center [8, 10] width 10 height 10
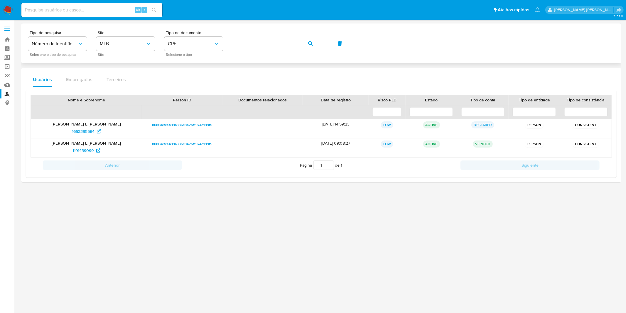
click at [311, 45] on icon "button" at bounding box center [310, 43] width 5 height 5
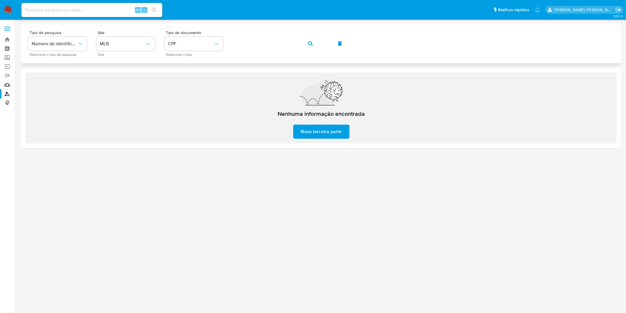
click at [311, 45] on icon "button" at bounding box center [310, 43] width 5 height 5
click at [309, 40] on span "button" at bounding box center [310, 43] width 5 height 13
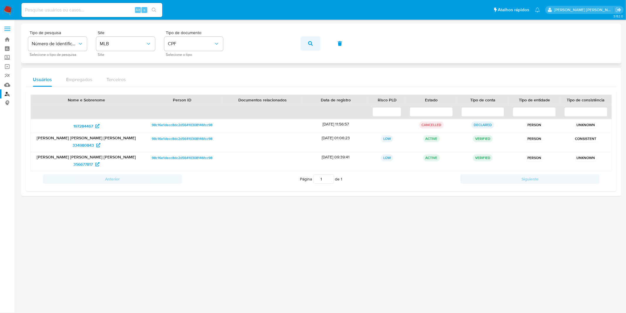
click at [309, 43] on icon "button" at bounding box center [310, 43] width 5 height 5
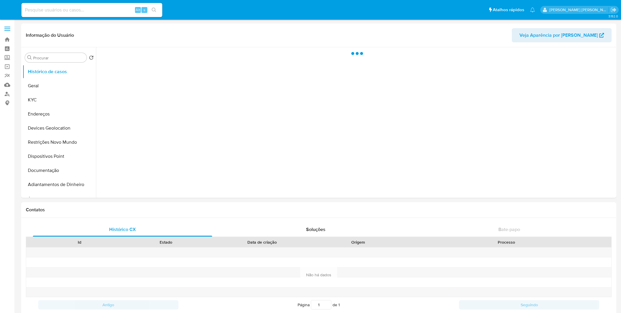
select select "10"
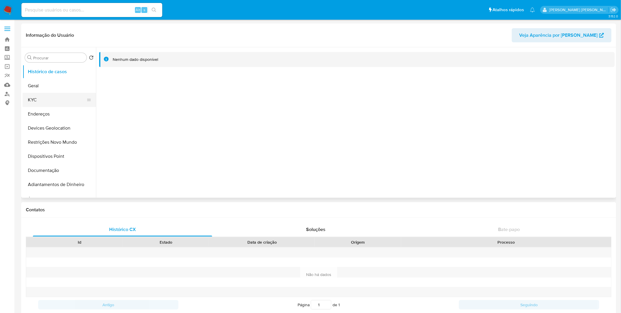
click at [50, 105] on button "KYC" at bounding box center [57, 100] width 69 height 14
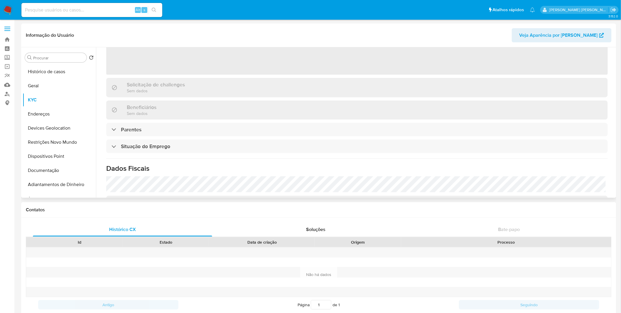
scroll to position [252, 0]
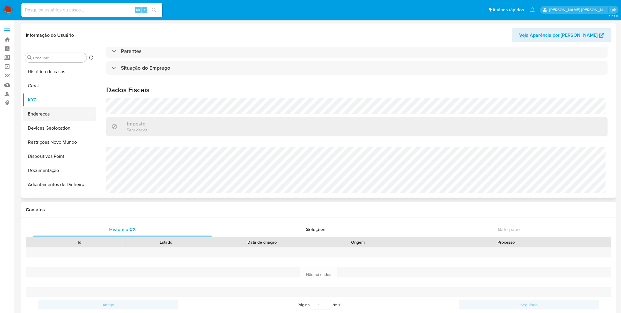
click at [74, 110] on button "Endereços" at bounding box center [57, 114] width 69 height 14
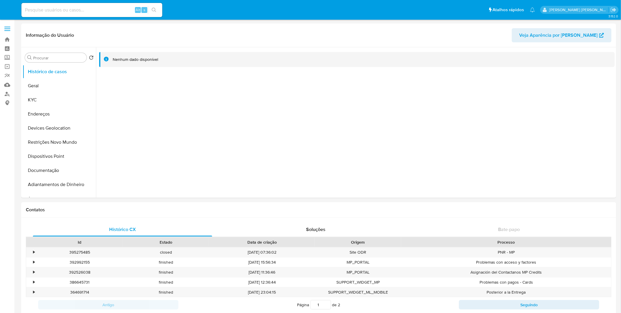
select select "10"
click at [77, 96] on button "KYC" at bounding box center [57, 100] width 69 height 14
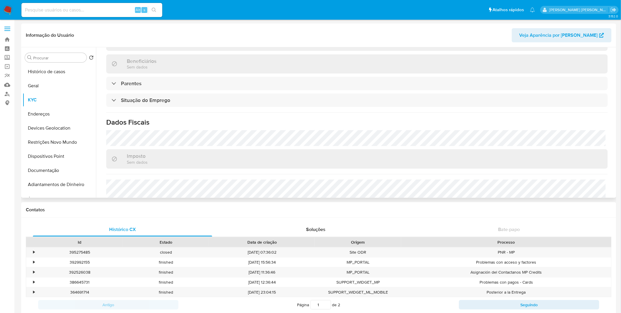
scroll to position [252, 0]
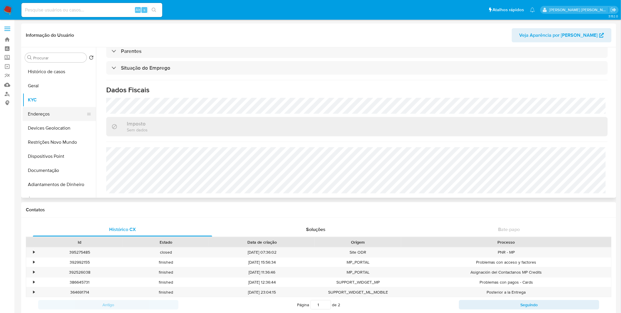
click at [40, 107] on button "Endereços" at bounding box center [57, 114] width 69 height 14
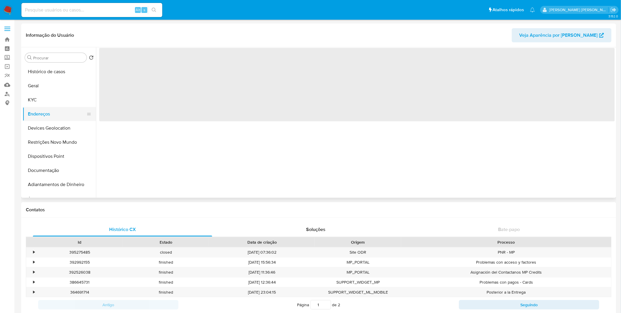
scroll to position [0, 0]
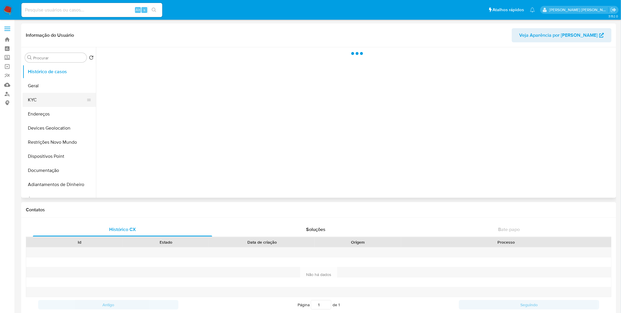
click at [43, 102] on button "KYC" at bounding box center [57, 100] width 69 height 14
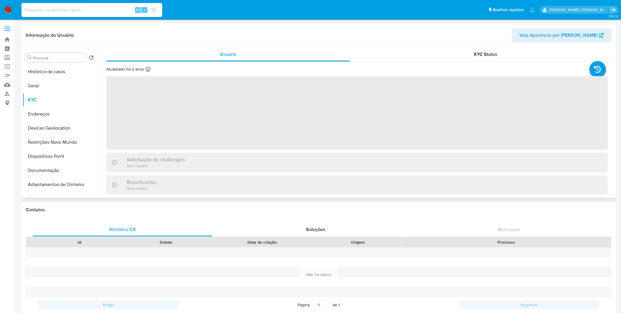
select select "10"
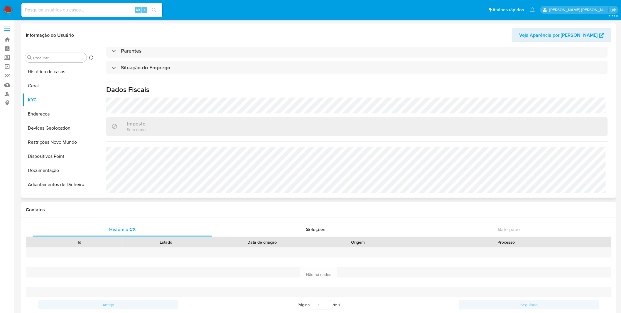
scroll to position [250, 0]
click at [48, 109] on button "Endereços" at bounding box center [57, 114] width 69 height 14
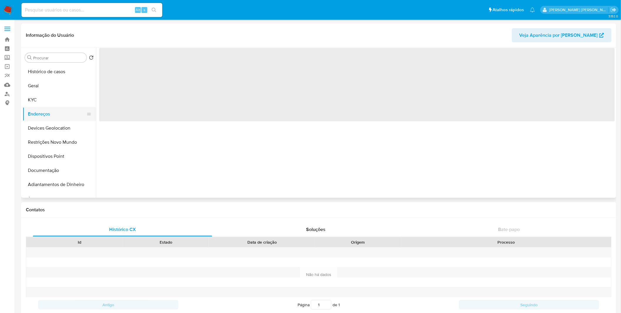
scroll to position [0, 0]
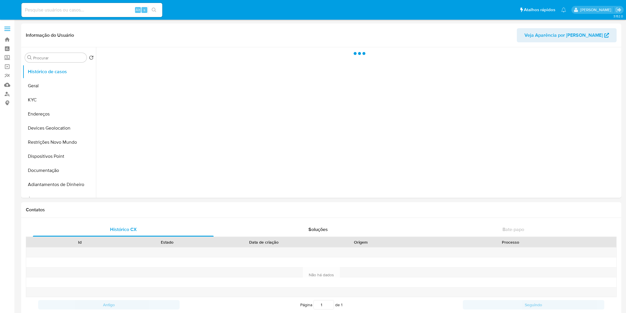
select select "10"
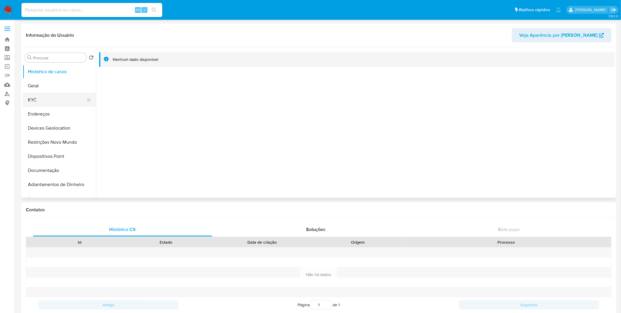
click at [52, 96] on button "KYC" at bounding box center [57, 100] width 69 height 14
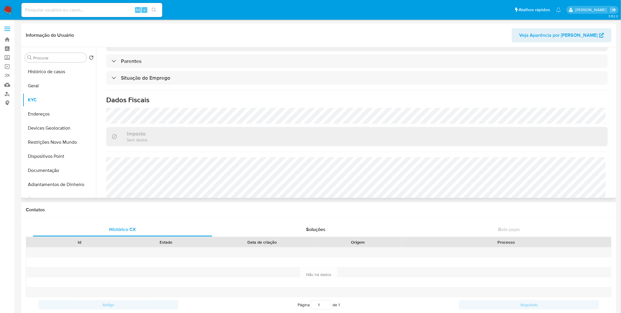
scroll to position [250, 0]
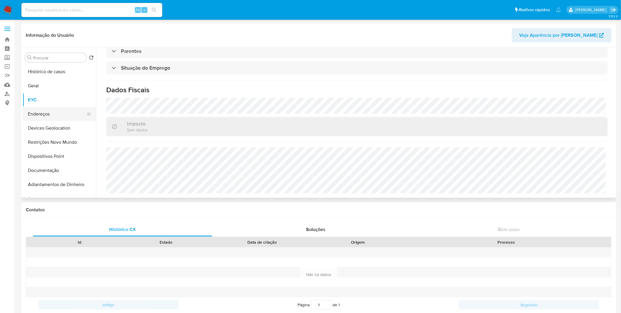
click at [61, 114] on button "Endereços" at bounding box center [57, 114] width 69 height 14
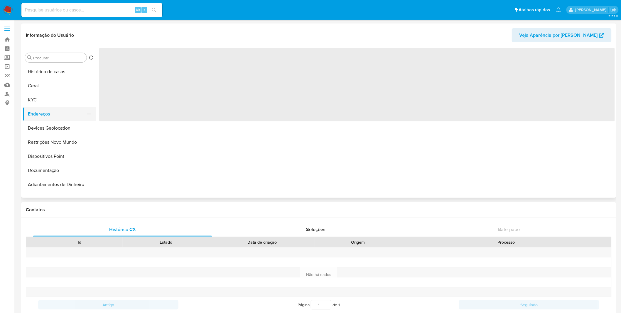
scroll to position [0, 0]
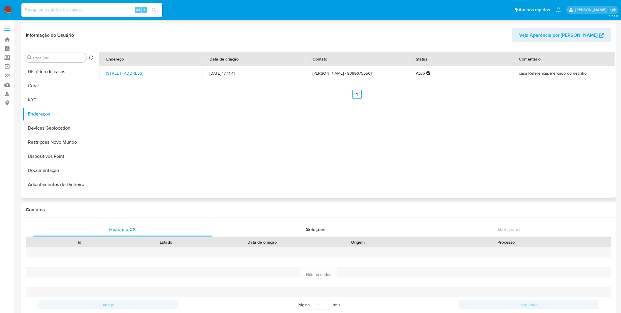
click at [177, 122] on div "Endereço Data de criação Contato Status Comentário [STREET_ADDRESS] 327 [DATE] …" at bounding box center [355, 122] width 519 height 150
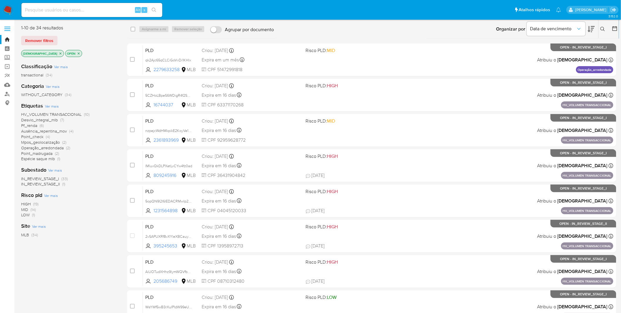
click at [60, 54] on icon "close-filter" at bounding box center [61, 53] width 2 height 2
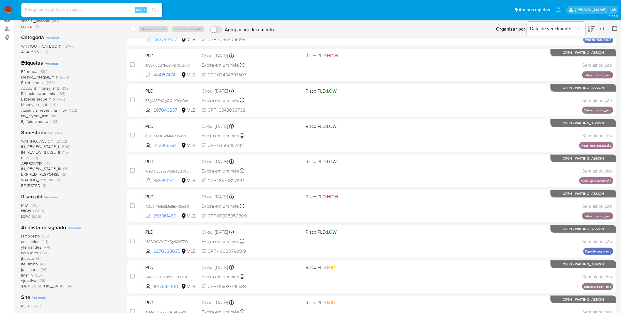
scroll to position [33, 0]
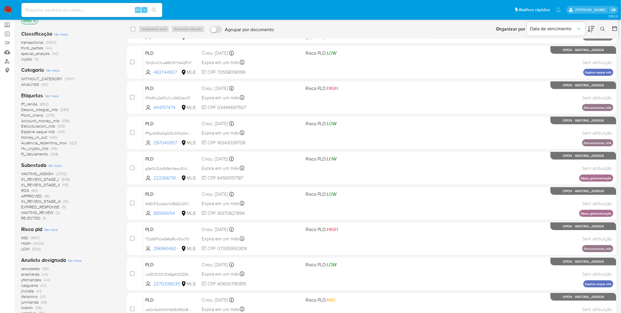
click at [12, 8] on img at bounding box center [8, 10] width 10 height 10
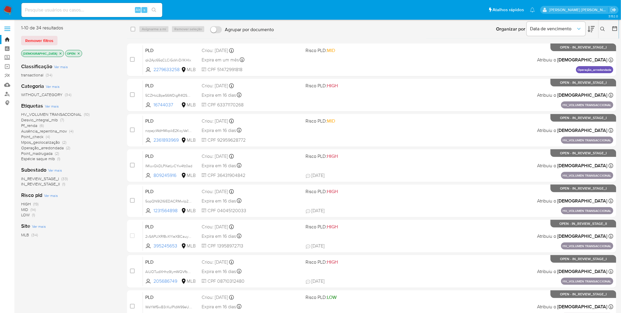
click at [75, 7] on input at bounding box center [91, 10] width 141 height 8
paste input "IMluvQkDLPXetLvCYw4fz0ad"
type input "IMluvQkDLPXetLvCYw4fz0ad"
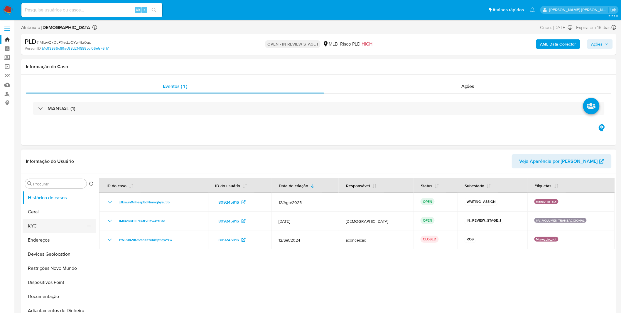
select select "10"
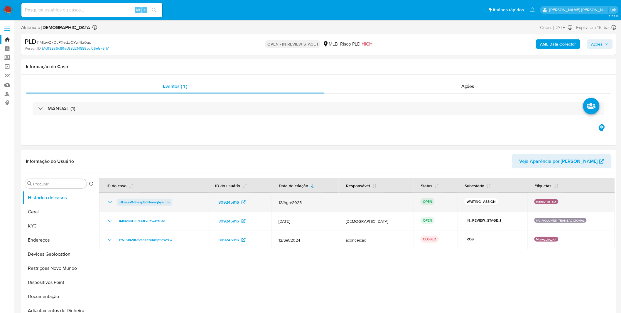
drag, startPoint x: 175, startPoint y: 202, endPoint x: 119, endPoint y: 202, distance: 56.1
click at [119, 202] on div "xtkmunXnheap8dNmmqhyau35" at bounding box center [153, 202] width 95 height 7
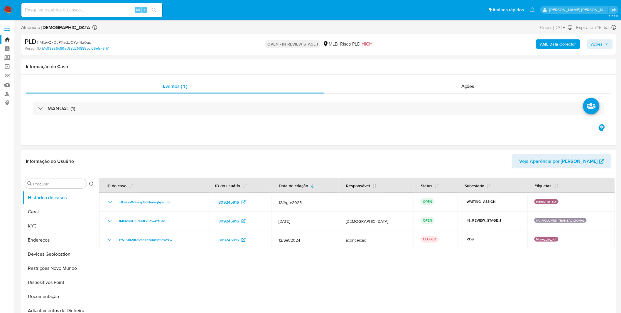
click at [178, 270] on div at bounding box center [355, 248] width 519 height 150
select select "10"
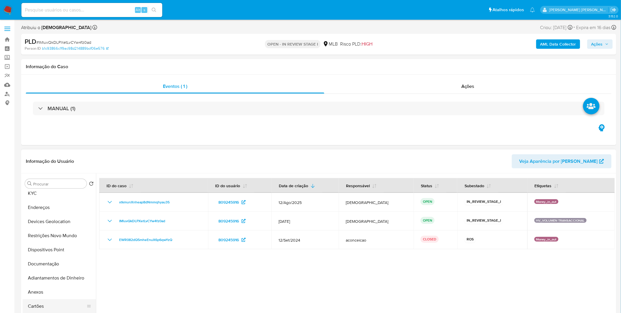
click at [48, 299] on button "Cartões" at bounding box center [57, 306] width 69 height 14
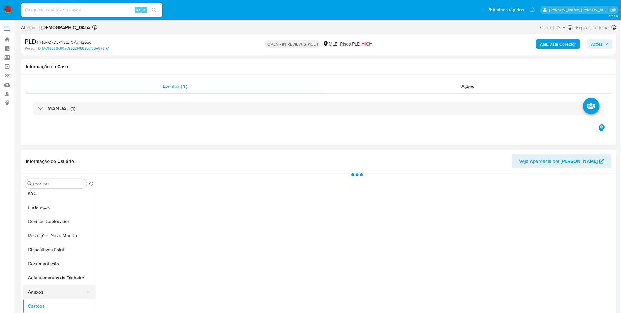
click at [48, 295] on button "Anexos" at bounding box center [57, 292] width 69 height 14
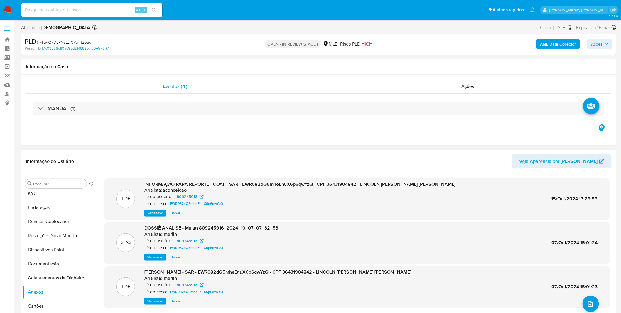
click at [152, 212] on span "Ver anexo" at bounding box center [155, 213] width 16 height 6
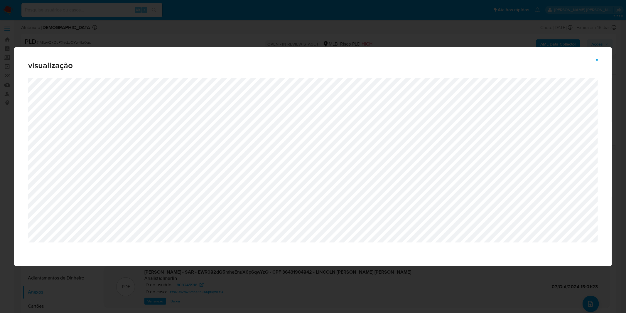
click at [256, 36] on div "visualização" at bounding box center [313, 156] width 626 height 313
click at [596, 59] on icon "Attachment preview" at bounding box center [597, 60] width 5 height 5
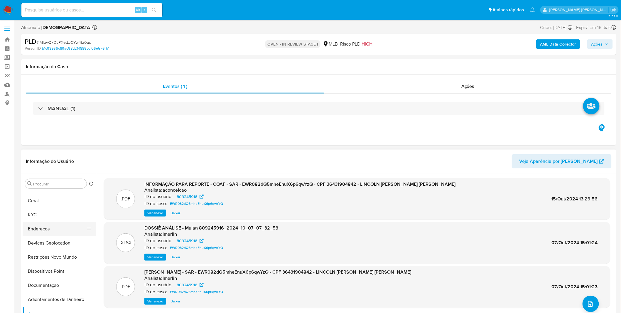
scroll to position [0, 0]
click at [50, 227] on button "KYC" at bounding box center [57, 226] width 69 height 14
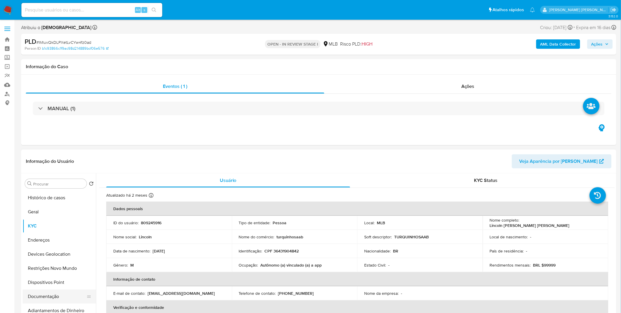
click at [63, 296] on button "Documentação" at bounding box center [57, 296] width 69 height 14
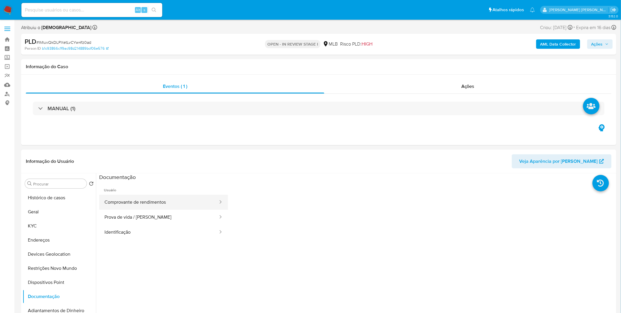
click at [155, 206] on button "Comprovante de rendimentos" at bounding box center [159, 202] width 120 height 15
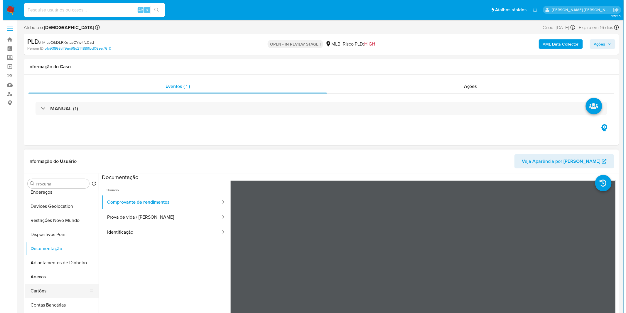
scroll to position [65, 0]
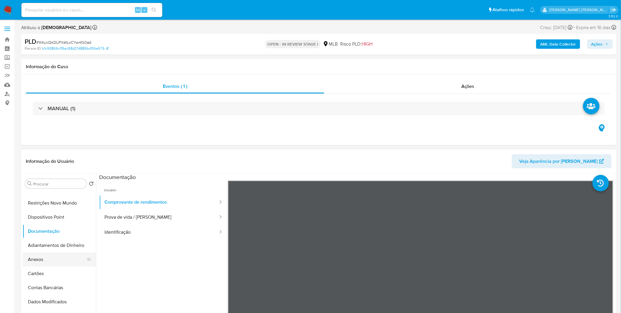
click at [57, 260] on button "Anexos" at bounding box center [57, 259] width 69 height 14
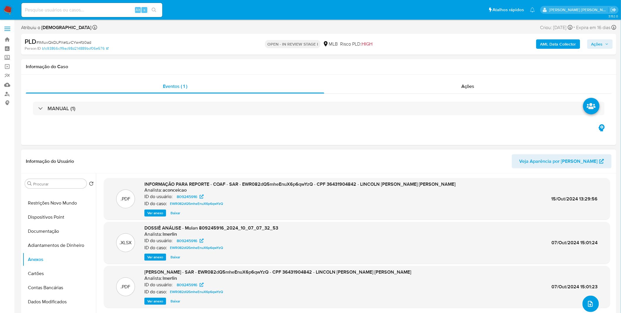
click at [587, 301] on icon "upload-file" at bounding box center [590, 303] width 7 height 7
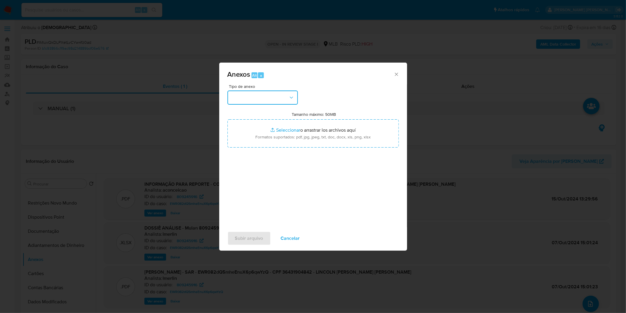
click at [260, 100] on button "button" at bounding box center [263, 97] width 70 height 14
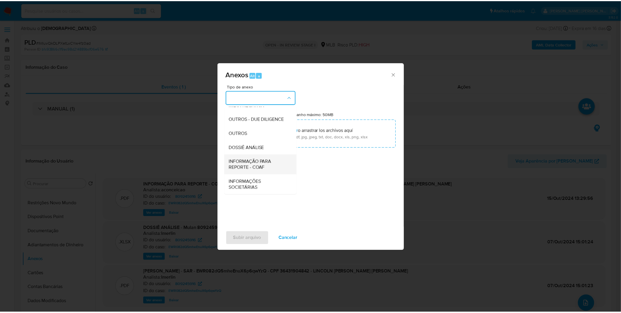
scroll to position [90, 0]
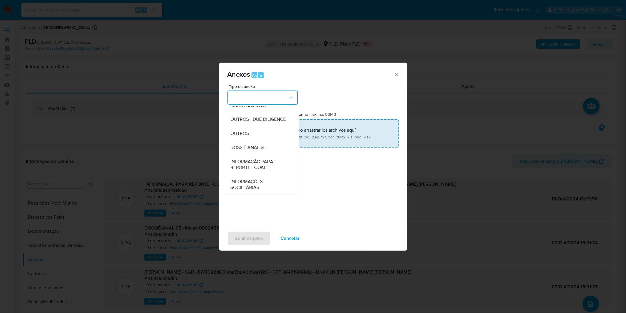
click at [263, 133] on div "OUTROS" at bounding box center [261, 133] width 60 height 14
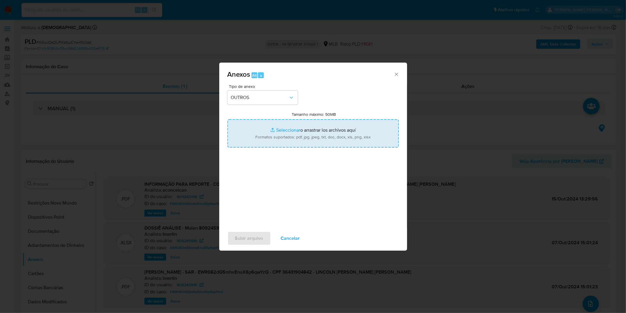
click at [271, 127] on input "Tamanho máximo: 50MB Seleccionar archivos" at bounding box center [313, 133] width 171 height 28
type input "C:\fakepath\2º SAR - XXXX_XX - CPF 36431904842 - LINCOLN MACHADO VIEIRA.pdf"
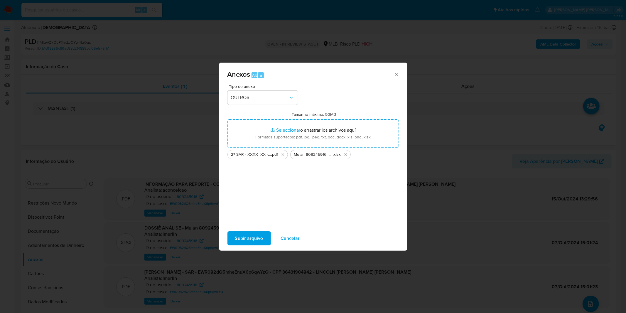
click at [246, 233] on span "Subir arquivo" at bounding box center [249, 238] width 28 height 13
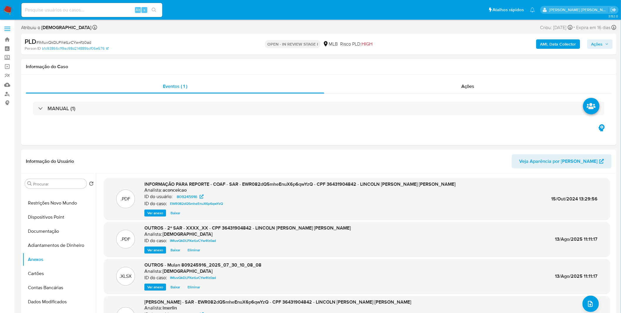
click at [569, 48] on b "AML Data Collector" at bounding box center [559, 43] width 36 height 9
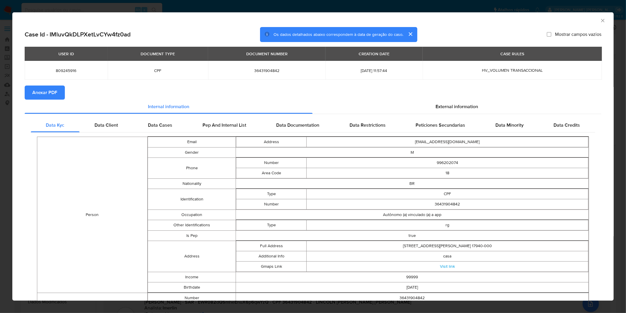
click at [51, 90] on span "Anexar PDF" at bounding box center [44, 92] width 25 height 13
click at [510, 7] on div "AML Data Collector Case Id - IMluvQkDLPXetLvCYw4fz0ad Os dados detalhados abaix…" at bounding box center [313, 156] width 626 height 313
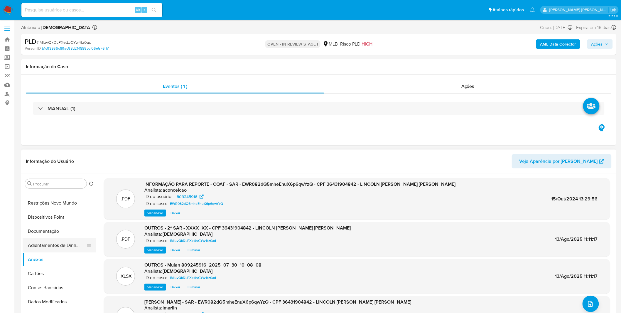
click at [73, 244] on button "Adiantamentos de Dinheiro" at bounding box center [57, 245] width 69 height 14
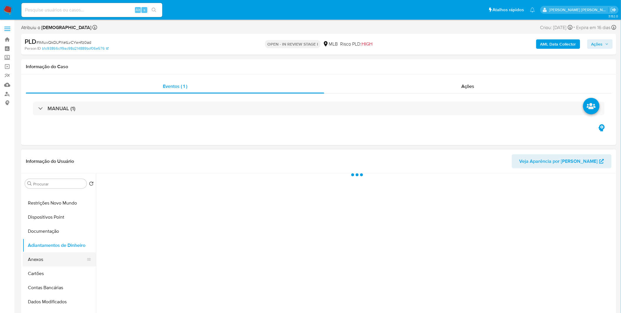
click at [62, 258] on button "Anexos" at bounding box center [57, 259] width 69 height 14
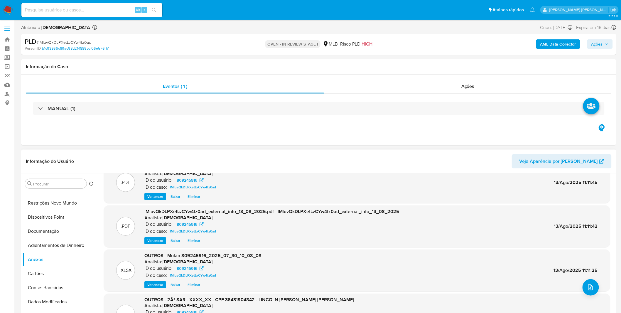
scroll to position [0, 0]
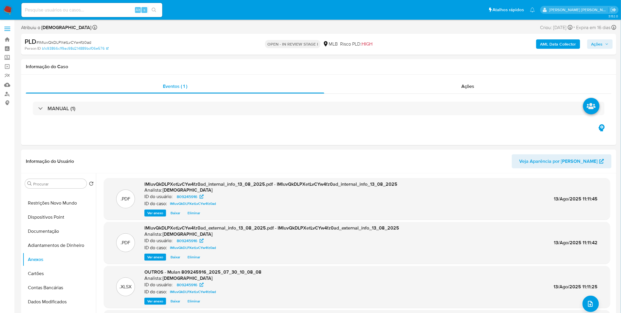
click at [592, 42] on button "Ações" at bounding box center [601, 43] width 26 height 9
click at [440, 64] on span "Resolução do caso" at bounding box center [430, 62] width 40 height 7
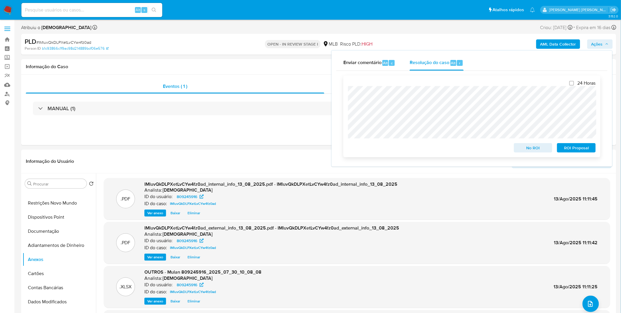
click at [572, 146] on span "ROI Proposal" at bounding box center [576, 148] width 31 height 8
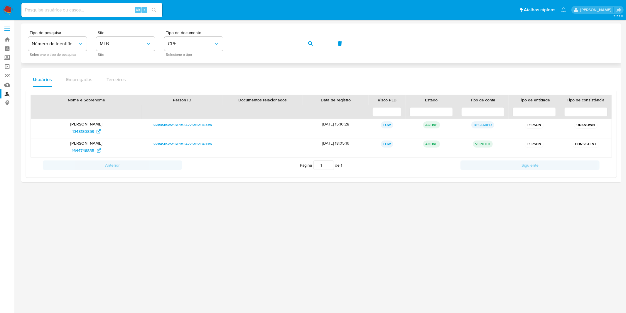
click at [309, 49] on span "button" at bounding box center [310, 43] width 5 height 13
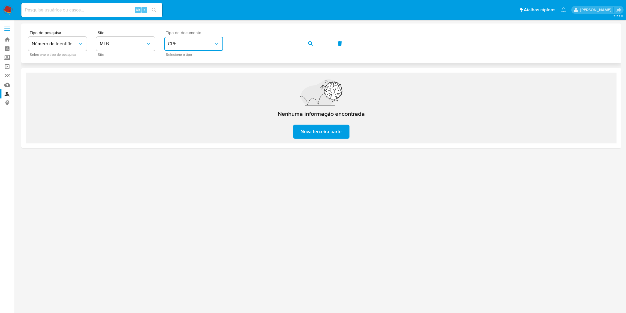
click at [189, 43] on span "CPF" at bounding box center [191, 44] width 46 height 6
click at [192, 66] on div "CNPJ CNPJ" at bounding box center [192, 63] width 48 height 20
click at [314, 46] on button "button" at bounding box center [311, 43] width 20 height 14
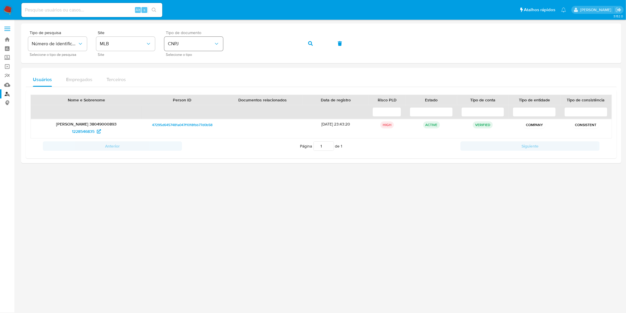
click at [207, 40] on button "CNPJ" at bounding box center [193, 44] width 59 height 14
click at [194, 82] on div "CPF CPF" at bounding box center [192, 83] width 48 height 20
click at [307, 44] on button "button" at bounding box center [311, 43] width 20 height 14
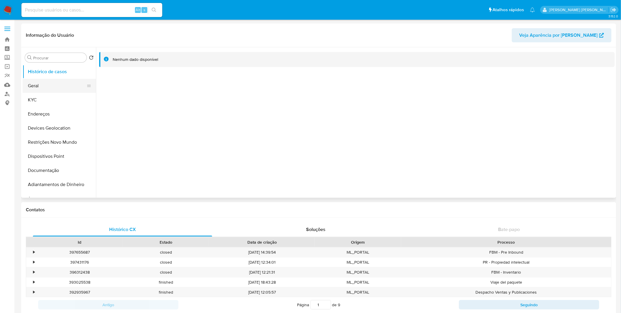
select select "10"
click at [69, 89] on button "Geral" at bounding box center [57, 86] width 69 height 14
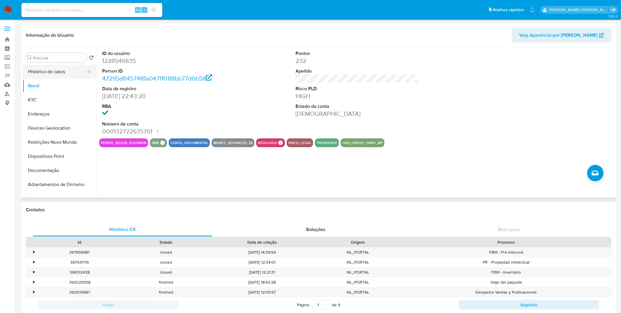
click at [74, 69] on button "Histórico de casos" at bounding box center [57, 72] width 69 height 14
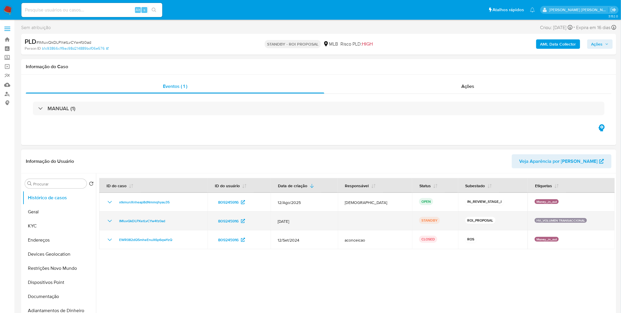
select select "10"
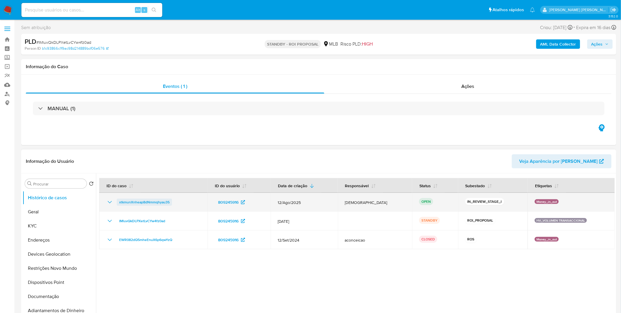
click at [140, 204] on span "xtkmunXnheap8dNmmqhyau35" at bounding box center [144, 202] width 51 height 7
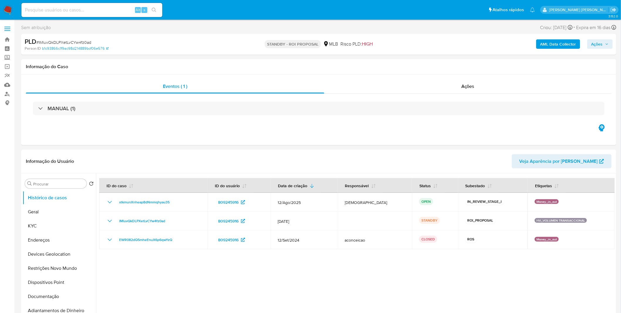
click at [8, 8] on img at bounding box center [8, 10] width 10 height 10
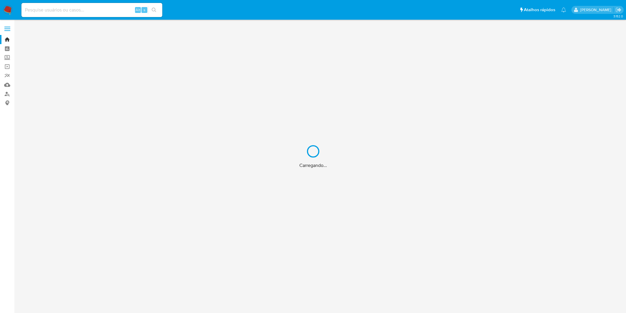
click at [71, 9] on div "Carregando..." at bounding box center [313, 156] width 626 height 313
click at [93, 11] on div "Carregando..." at bounding box center [313, 156] width 626 height 313
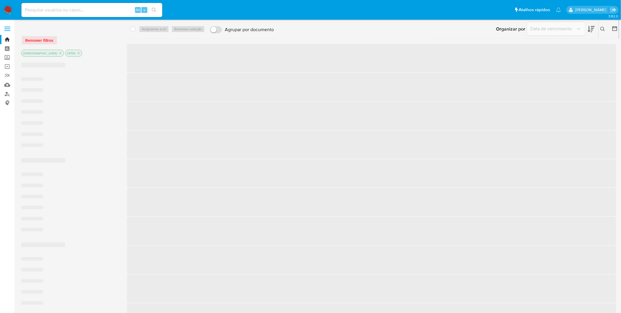
click at [94, 10] on input at bounding box center [91, 10] width 141 height 8
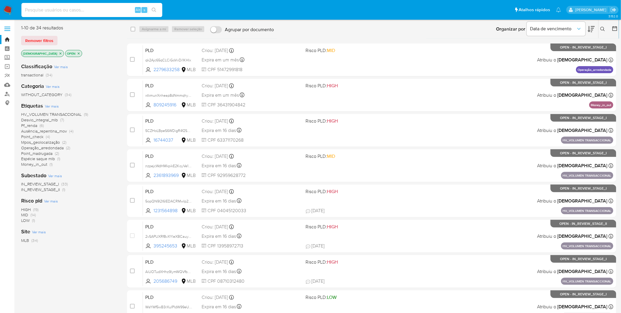
paste input "2jt0HWXMXYgNuazGRxEGJAgB"
type input "2jt0HWXMXYgNuazGRxEGJAgB"
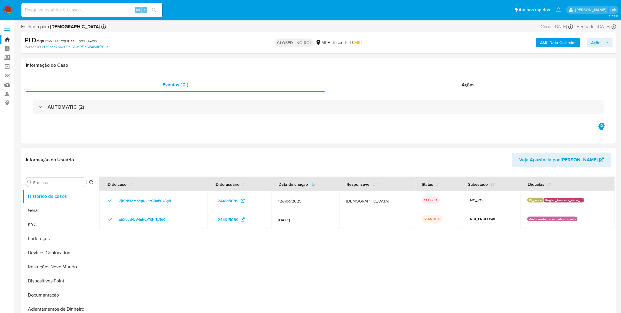
select select "10"
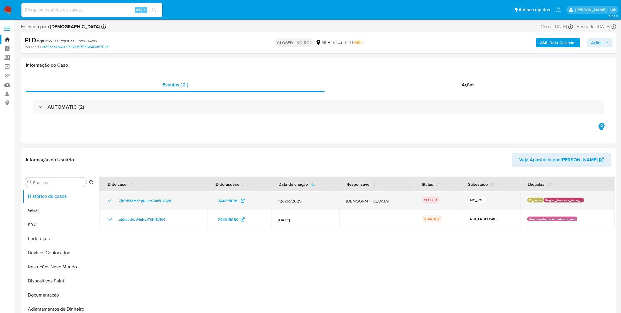
click at [107, 197] on icon "Mostrar/Ocultar" at bounding box center [109, 200] width 7 height 7
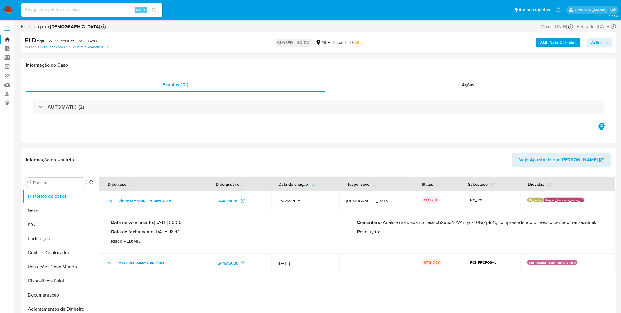
drag, startPoint x: 384, startPoint y: 223, endPoint x: 600, endPoint y: 224, distance: 215.5
click at [600, 224] on p "Comentário : Análise realizada no caso xbXuuaNJV4nlycxT0NiZpTdC, compreendendo …" at bounding box center [480, 222] width 246 height 6
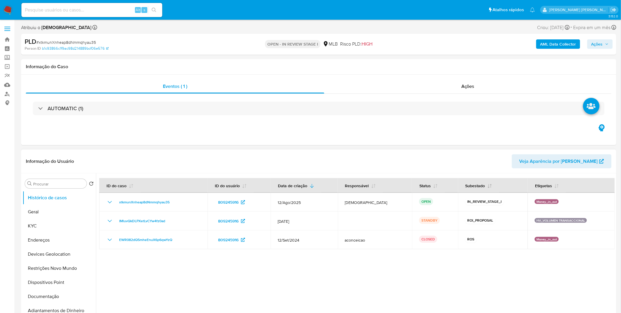
select select "10"
click at [601, 41] on span "Ações" at bounding box center [597, 43] width 11 height 9
click at [468, 60] on button "Resolução do caso Alt r" at bounding box center [437, 62] width 68 height 15
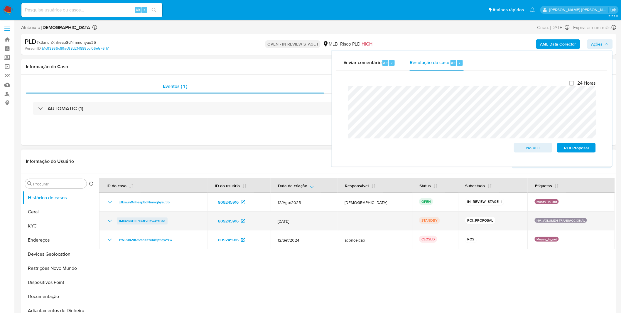
drag, startPoint x: 164, startPoint y: 222, endPoint x: 119, endPoint y: 222, distance: 44.6
click at [119, 222] on div "IMluvQkDLPXetLvCYw4fz0ad" at bounding box center [153, 220] width 94 height 7
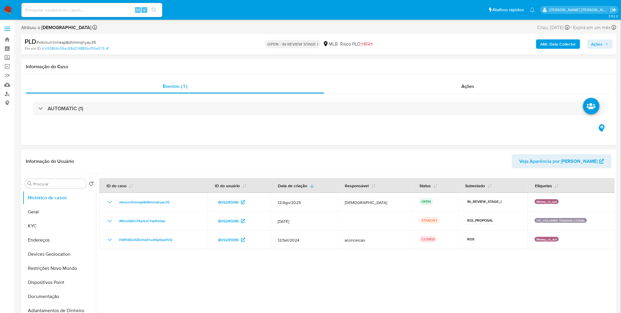
click at [588, 39] on div "AML Data Collector Ações" at bounding box center [515, 44] width 195 height 14
click at [591, 40] on button "Ações" at bounding box center [601, 43] width 26 height 9
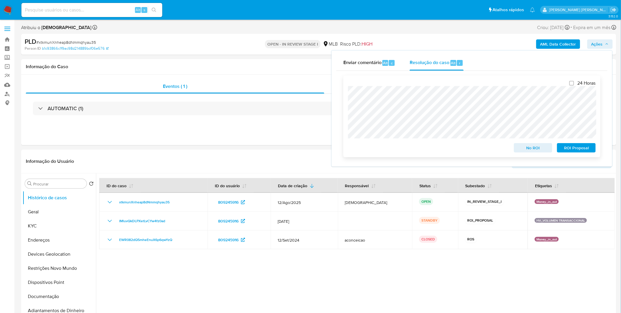
click at [524, 148] on span "No ROI" at bounding box center [533, 148] width 31 height 8
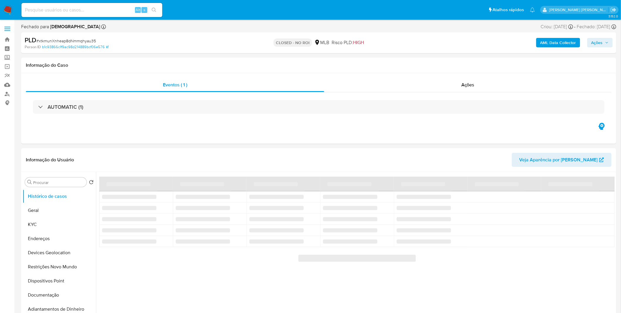
select select "10"
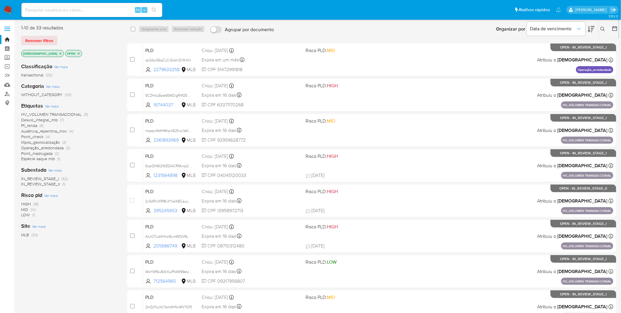
click at [12, 9] on img at bounding box center [8, 10] width 10 height 10
click at [59, 53] on icon "close-filter" at bounding box center [61, 54] width 4 height 4
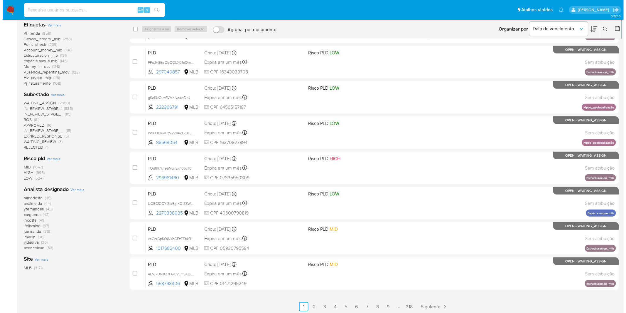
scroll to position [105, 0]
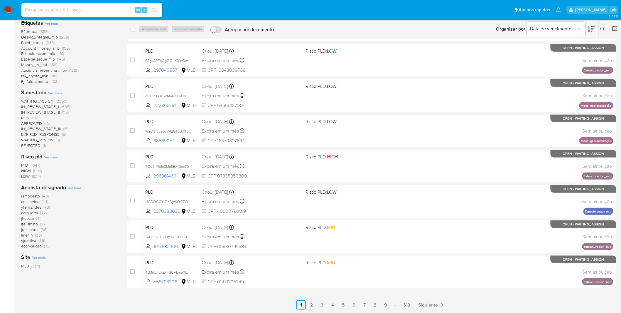
click at [80, 189] on span "Ver mais" at bounding box center [75, 187] width 14 height 5
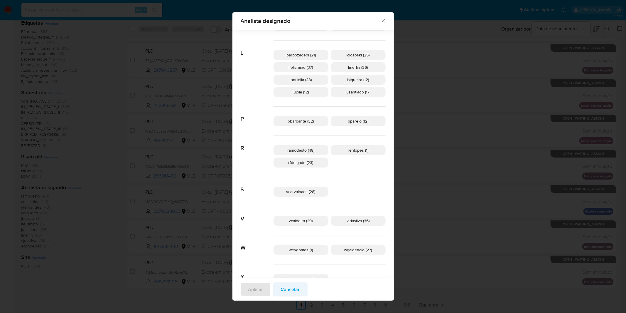
scroll to position [218, 0]
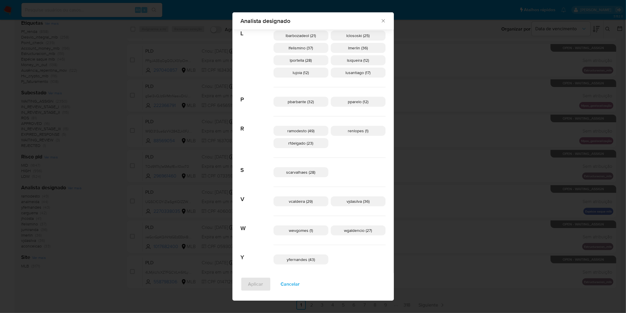
click at [299, 289] on span "Cancelar" at bounding box center [290, 283] width 19 height 13
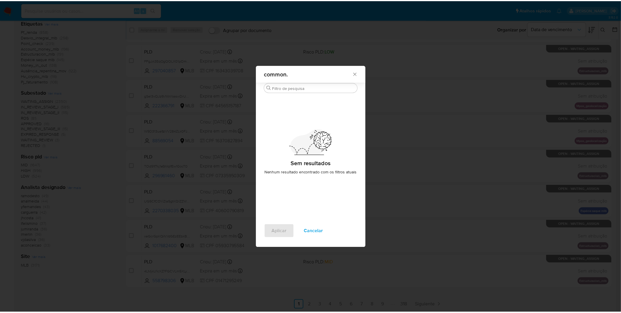
scroll to position [0, 0]
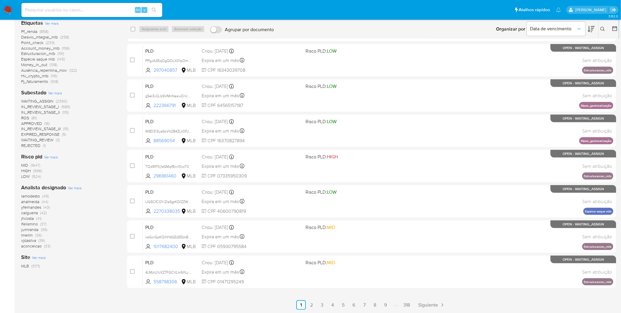
click at [10, 7] on img at bounding box center [8, 10] width 10 height 10
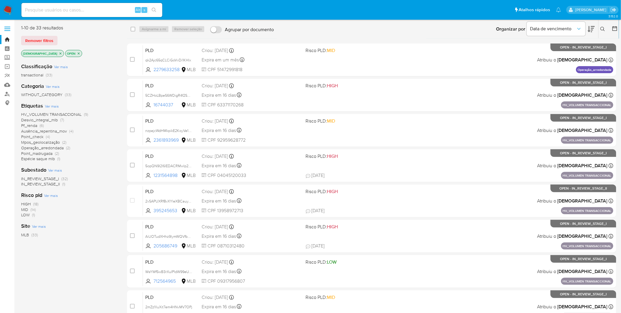
click at [69, 10] on input at bounding box center [91, 10] width 141 height 8
paste input "2vSAPUXRf8vXYleXBCauyY5l"
type input "2vSAPUXRf8vXYleXBCauyY5l"
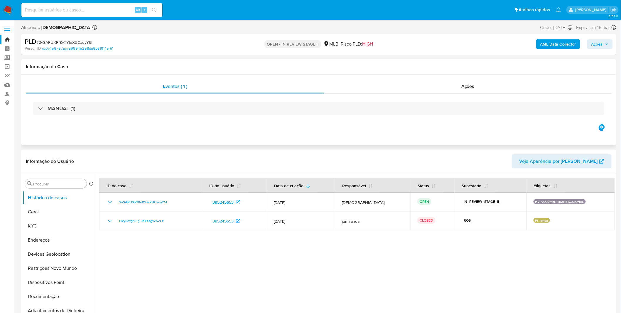
select select "10"
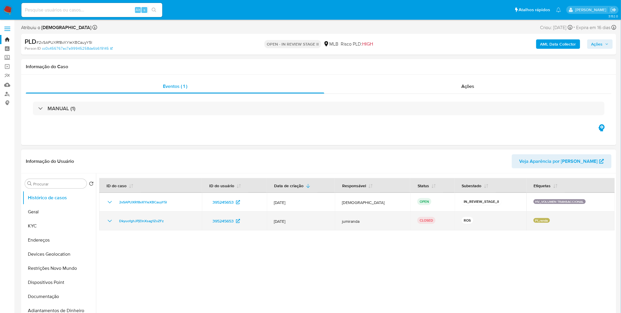
click at [106, 221] on icon "Mostrar/Ocultar" at bounding box center [109, 220] width 7 height 7
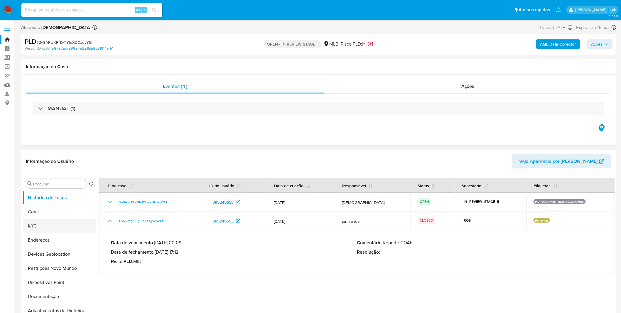
click at [42, 228] on button "KYC" at bounding box center [57, 226] width 69 height 14
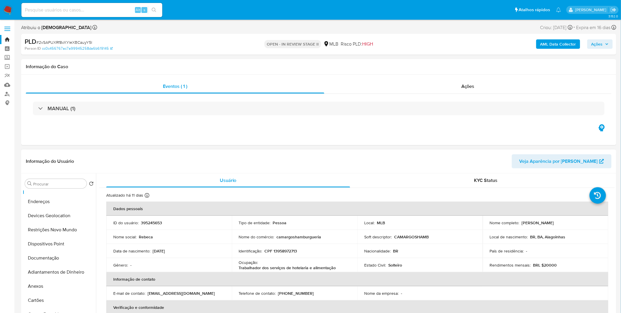
scroll to position [98, 0]
click at [45, 227] on button "Anexos" at bounding box center [57, 227] width 69 height 14
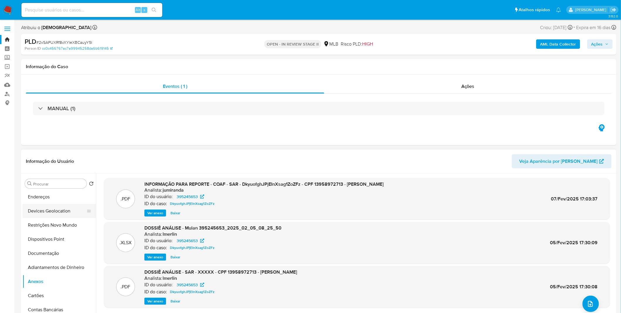
scroll to position [0, 0]
click at [148, 211] on span "Ver anexo" at bounding box center [155, 213] width 16 height 6
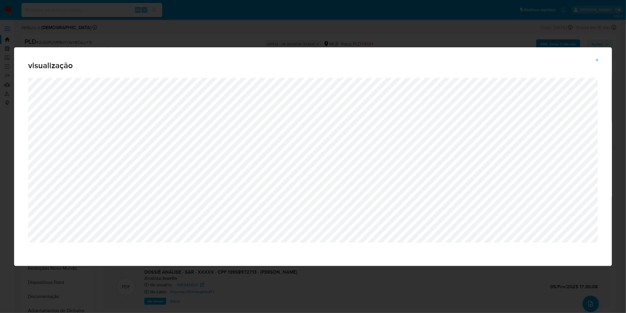
click at [173, 36] on div "visualização" at bounding box center [313, 156] width 626 height 313
click at [601, 60] on button "Attachment preview" at bounding box center [597, 59] width 13 height 9
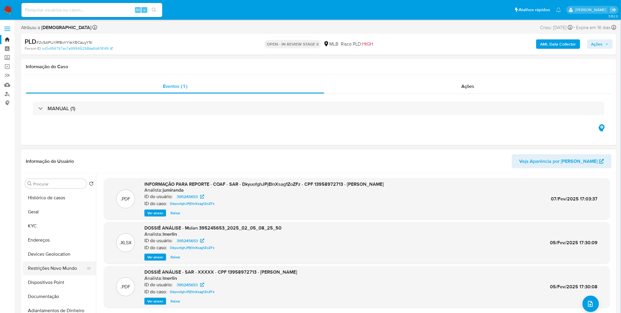
click at [60, 266] on button "Restrições Novo Mundo" at bounding box center [57, 268] width 69 height 14
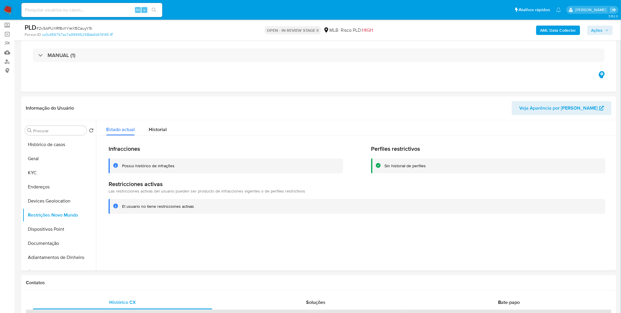
scroll to position [33, 0]
click at [45, 169] on button "KYC" at bounding box center [57, 172] width 69 height 14
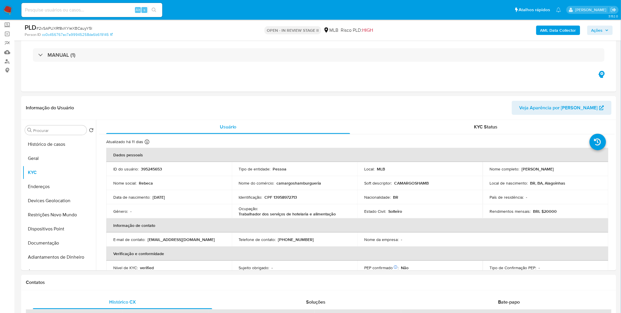
click at [7, 10] on img at bounding box center [8, 10] width 10 height 10
